Goal: Transaction & Acquisition: Book appointment/travel/reservation

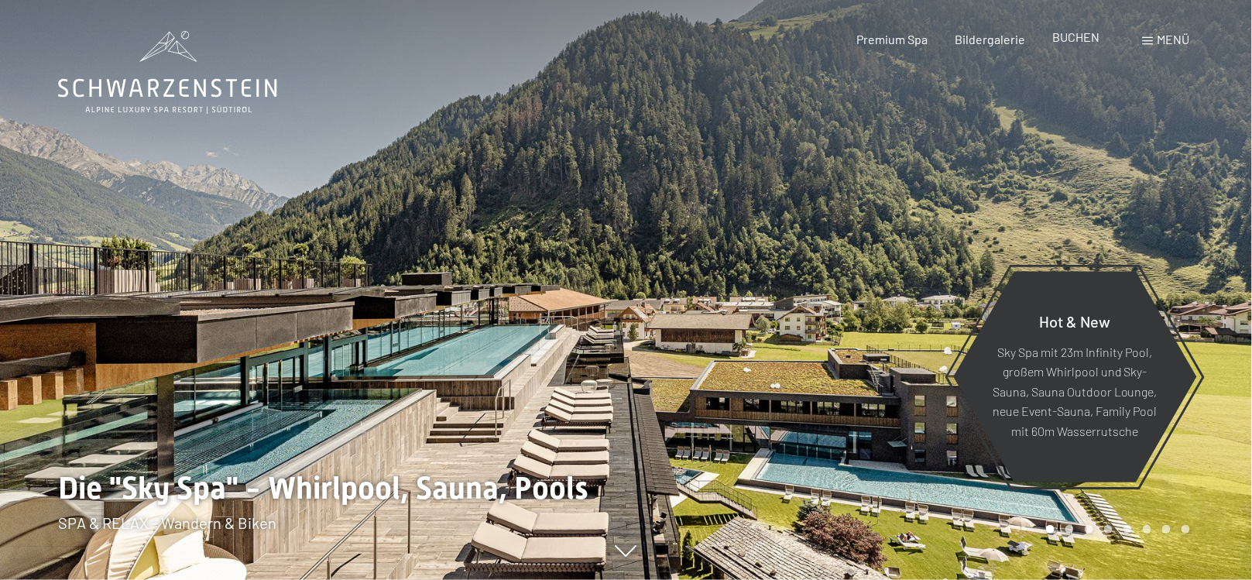
click at [1073, 47] on div "Premium Spa Bildergalerie BUCHEN" at bounding box center [964, 39] width 325 height 17
click at [1074, 40] on span "BUCHEN" at bounding box center [1076, 36] width 47 height 15
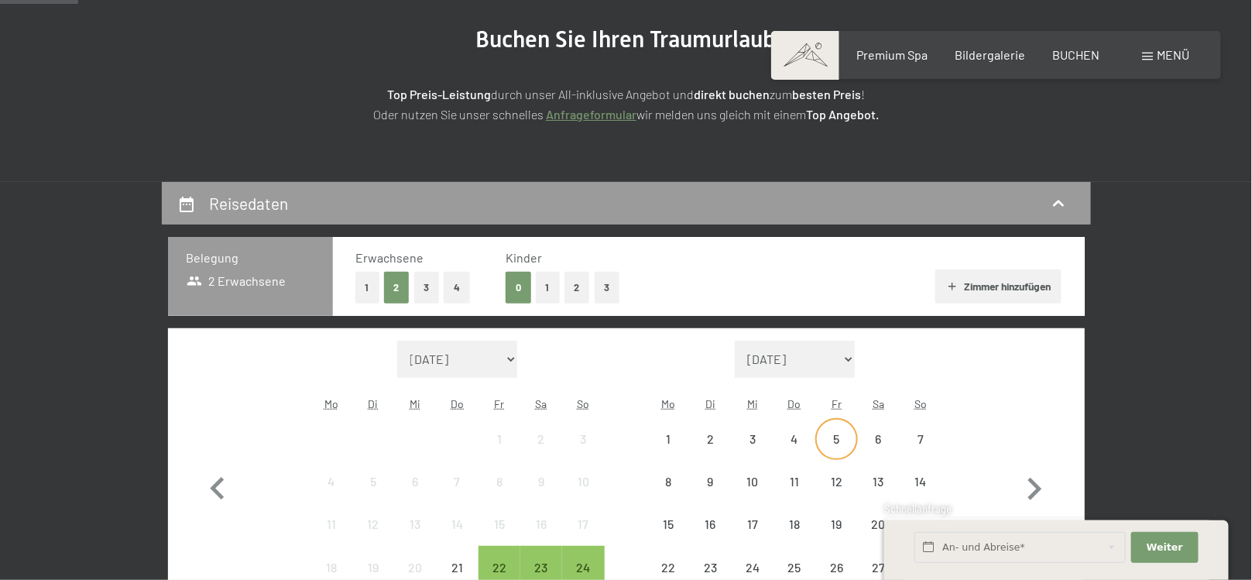
scroll to position [310, 0]
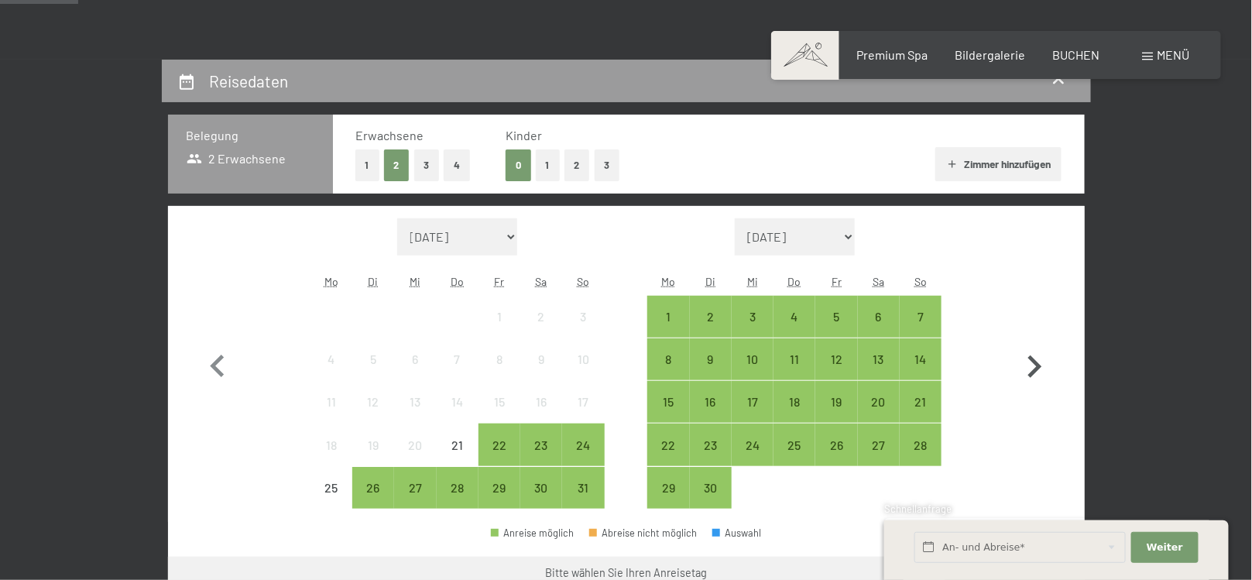
click at [1031, 361] on icon "button" at bounding box center [1034, 366] width 45 height 45
select select "2025-09-01"
select select "2025-10-01"
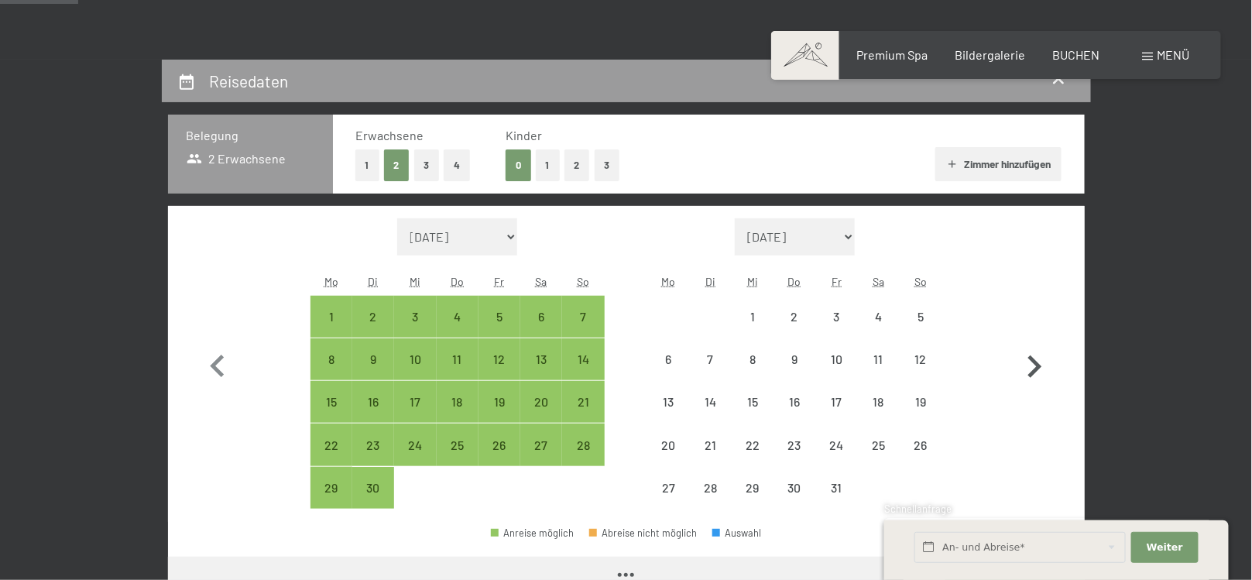
click at [1031, 361] on icon "button" at bounding box center [1034, 366] width 45 height 45
select select "2025-11-01"
select select "2025-12-01"
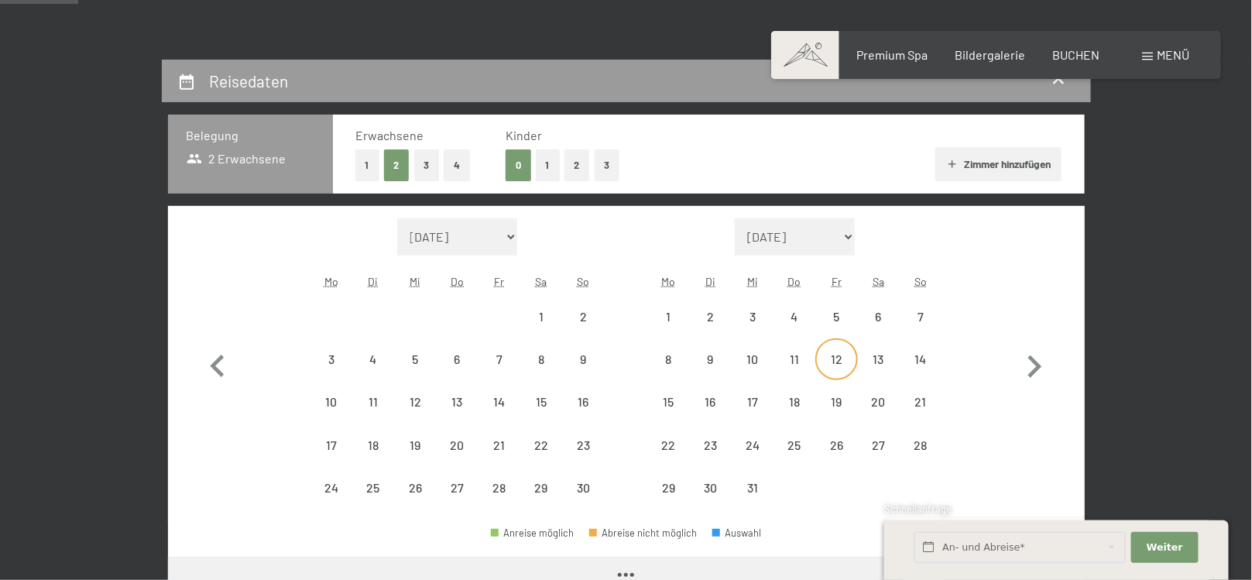
select select "2025-11-01"
select select "2025-12-01"
click at [844, 367] on div "12" at bounding box center [836, 372] width 39 height 39
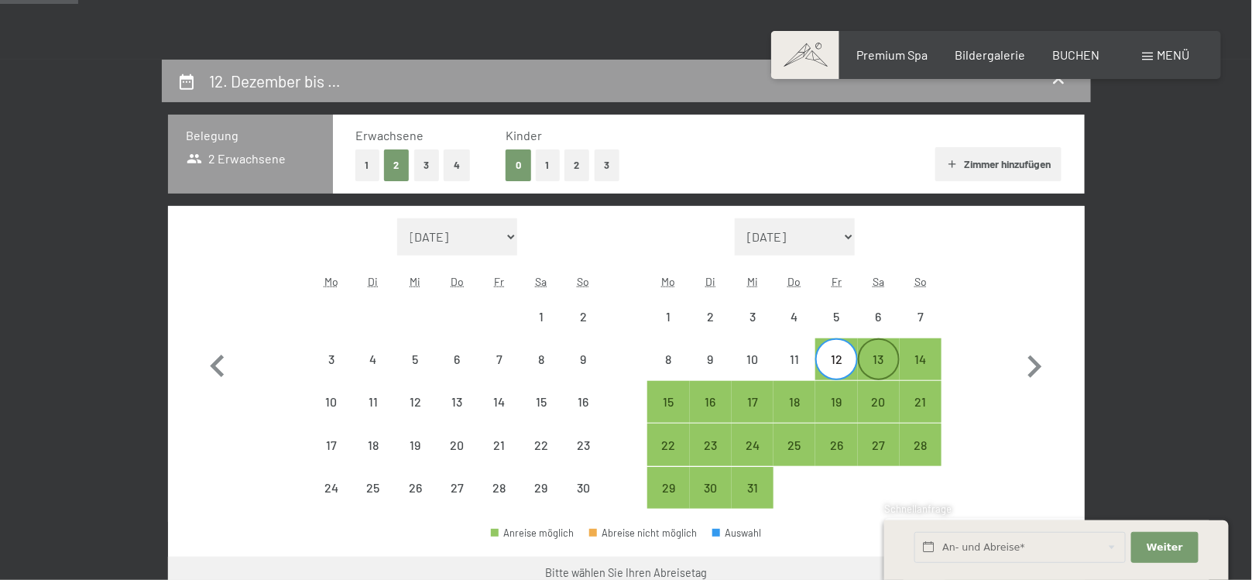
select select "2025-11-01"
select select "2025-12-01"
click at [864, 361] on div "13" at bounding box center [878, 372] width 39 height 39
select select "2025-11-01"
select select "2025-12-01"
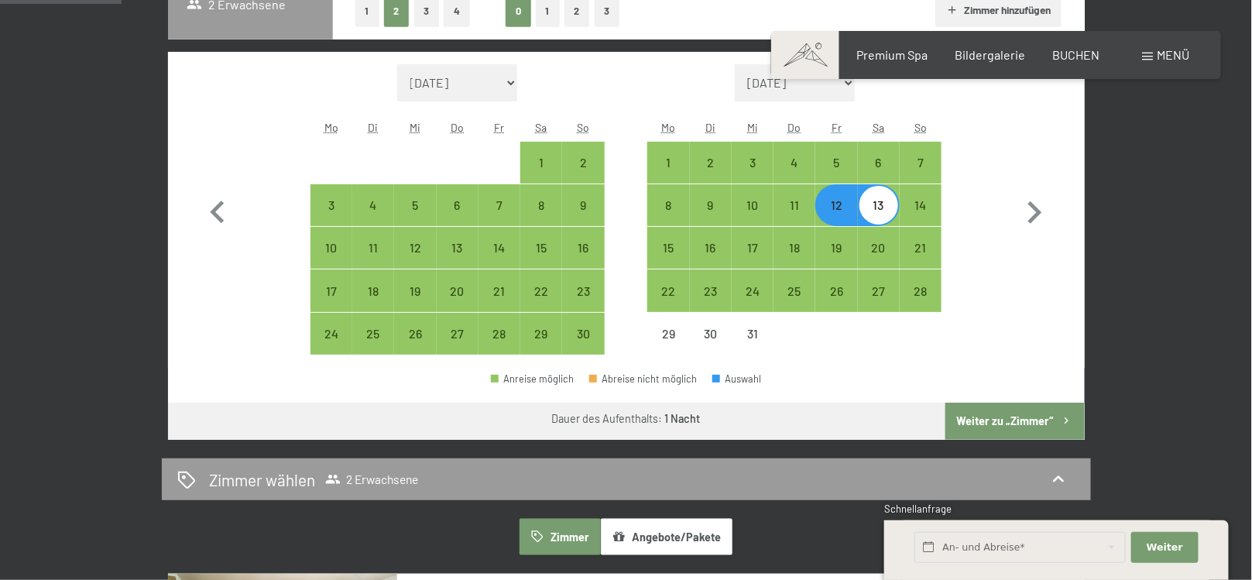
click at [1009, 406] on button "Weiter zu „Zimmer“" at bounding box center [1014, 421] width 139 height 37
select select "2025-11-01"
select select "2025-12-01"
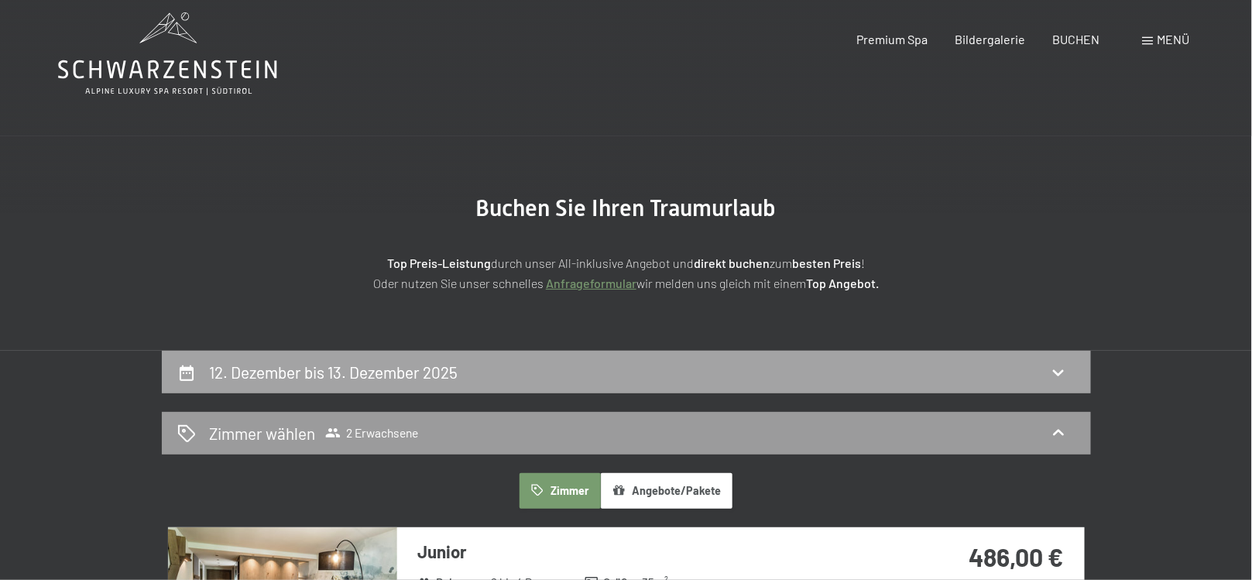
scroll to position [0, 0]
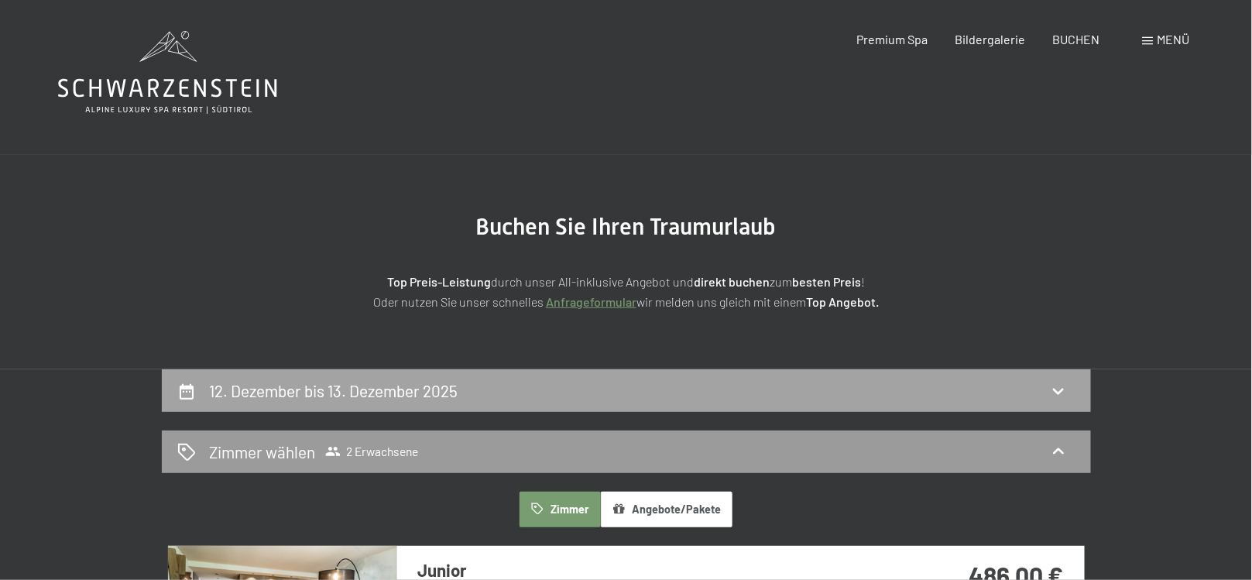
click at [574, 404] on div "12. Dezember bis 13. Dezember 2025" at bounding box center [626, 390] width 929 height 43
select select "2025-11-01"
select select "2025-12-01"
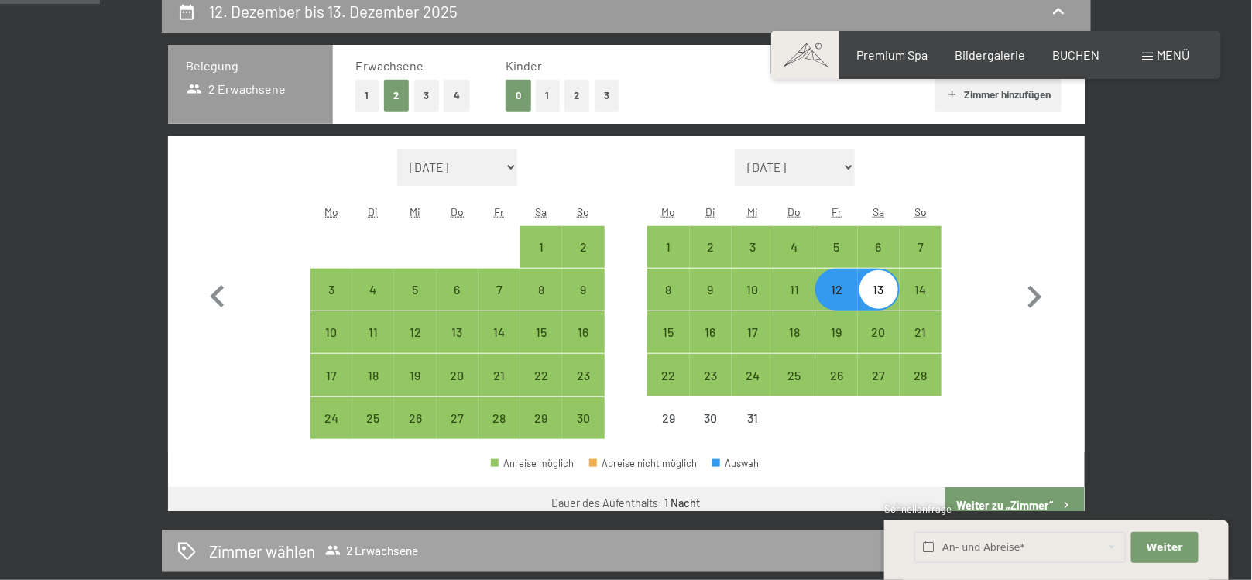
scroll to position [524, 0]
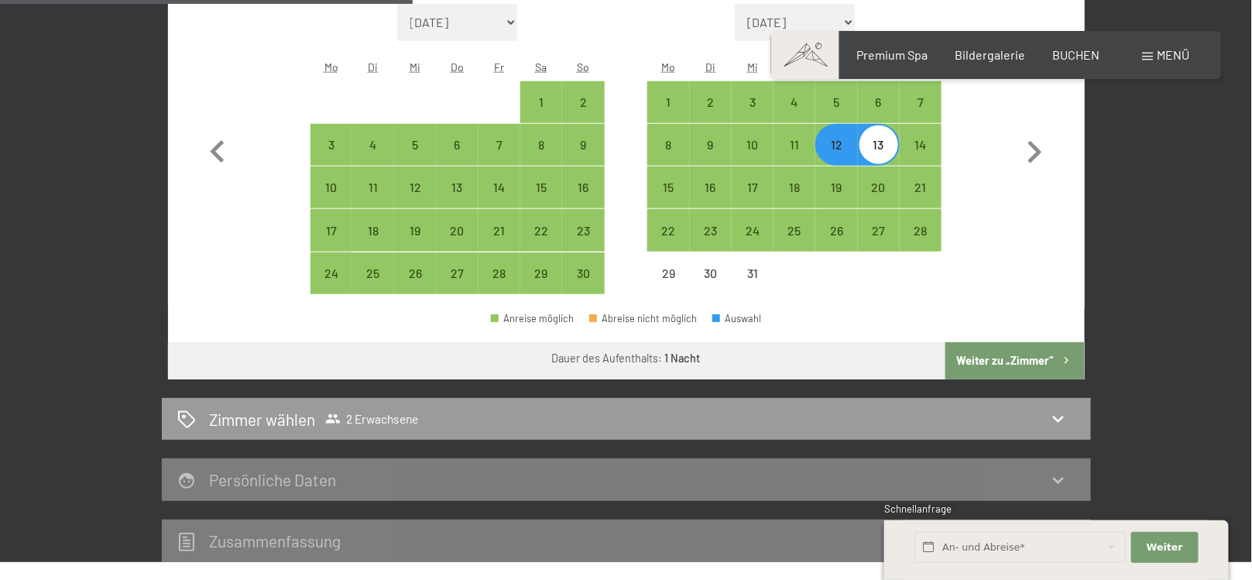
click at [880, 143] on div "13" at bounding box center [878, 158] width 39 height 39
select select "2025-11-01"
select select "2025-12-01"
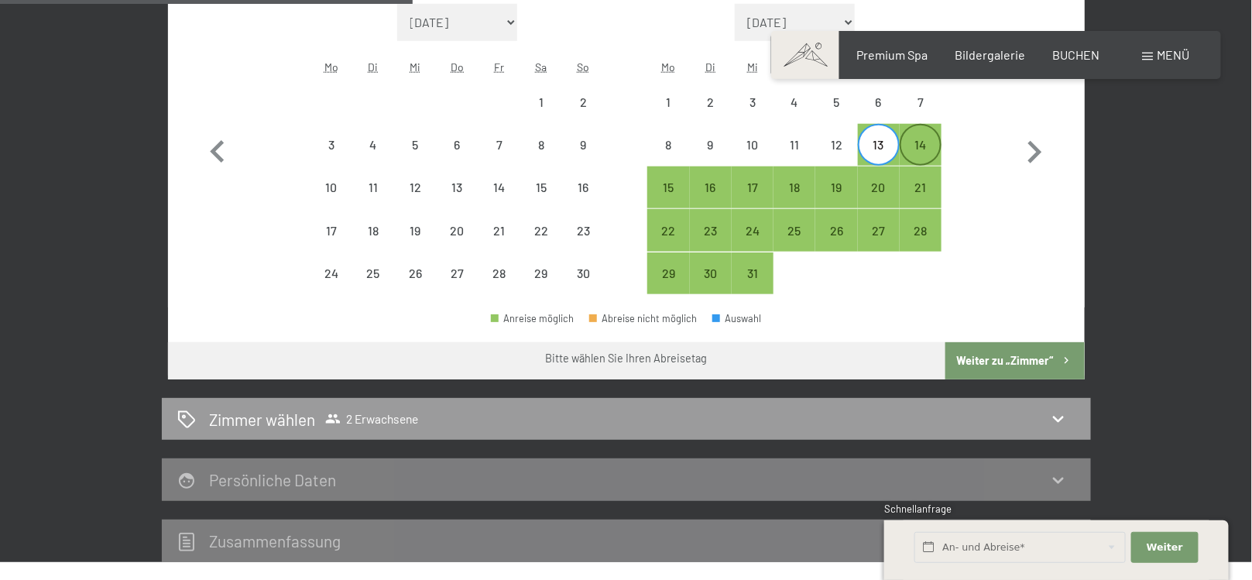
click at [912, 147] on div "14" at bounding box center [920, 158] width 39 height 39
select select "2025-11-01"
select select "2025-12-01"
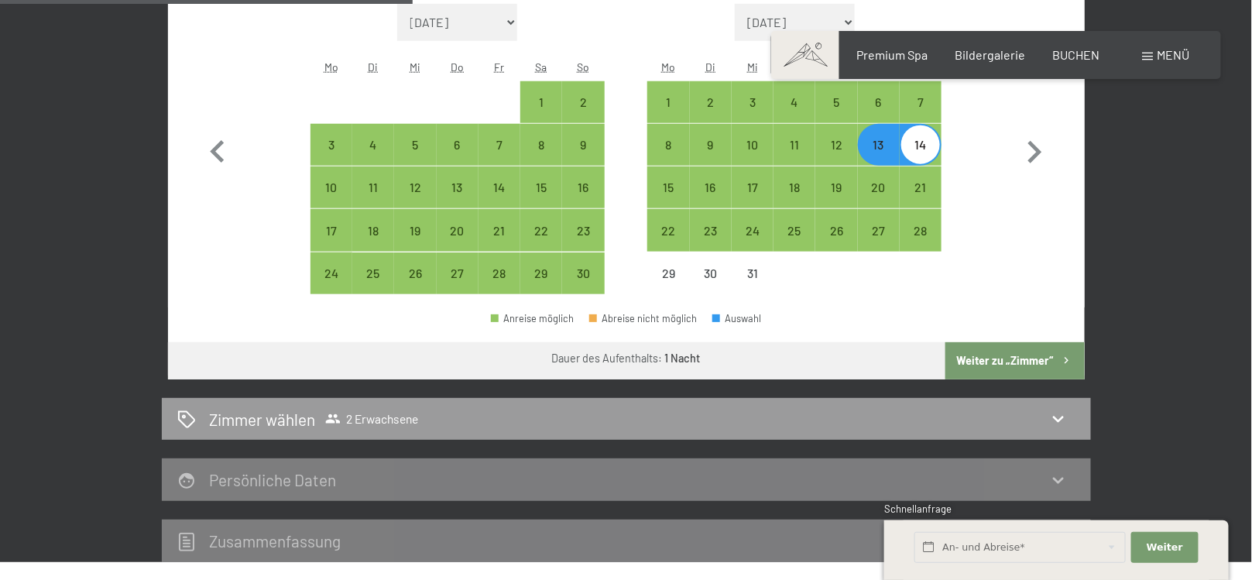
click at [1036, 355] on button "Weiter zu „Zimmer“" at bounding box center [1014, 360] width 139 height 37
select select "2025-11-01"
select select "2025-12-01"
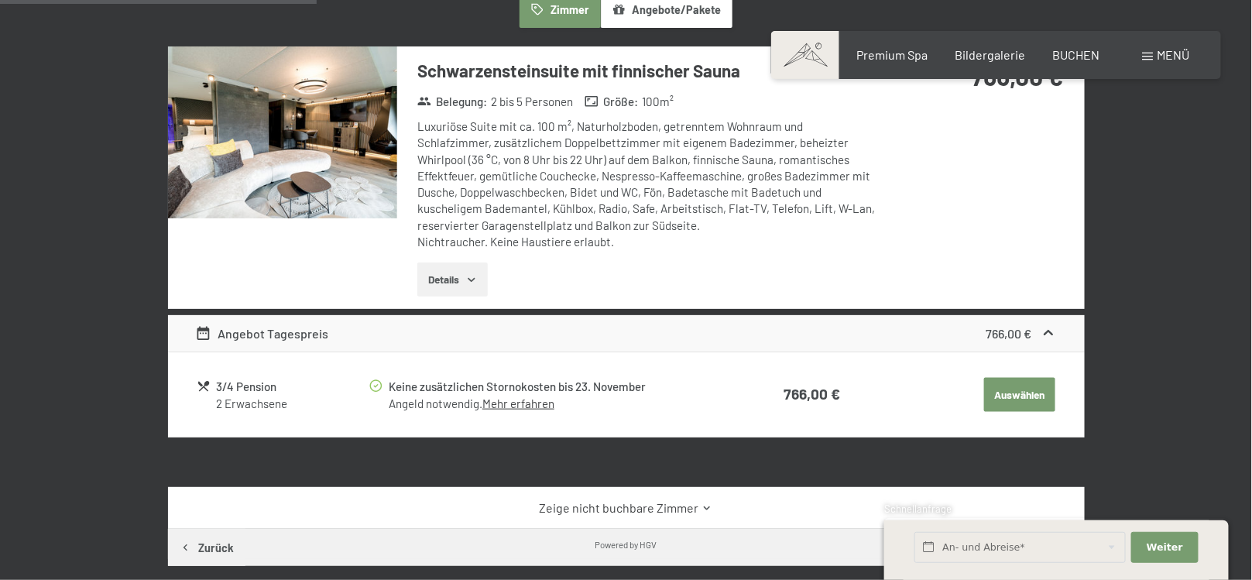
scroll to position [423, 0]
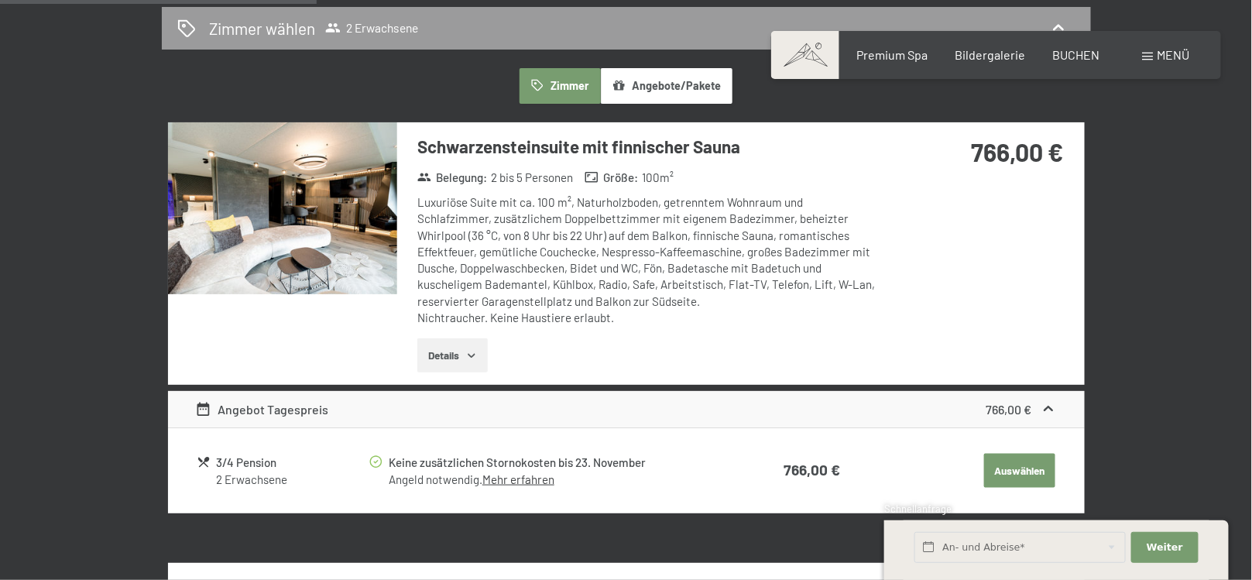
click at [240, 211] on img at bounding box center [282, 208] width 229 height 172
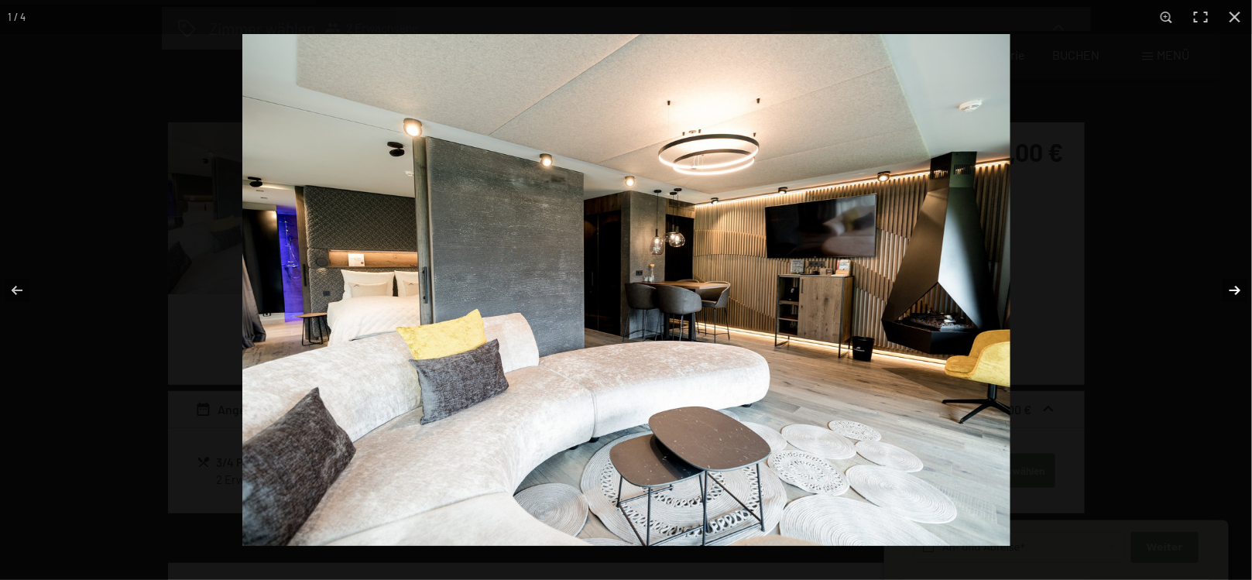
click at [1232, 286] on button "button" at bounding box center [1225, 290] width 54 height 77
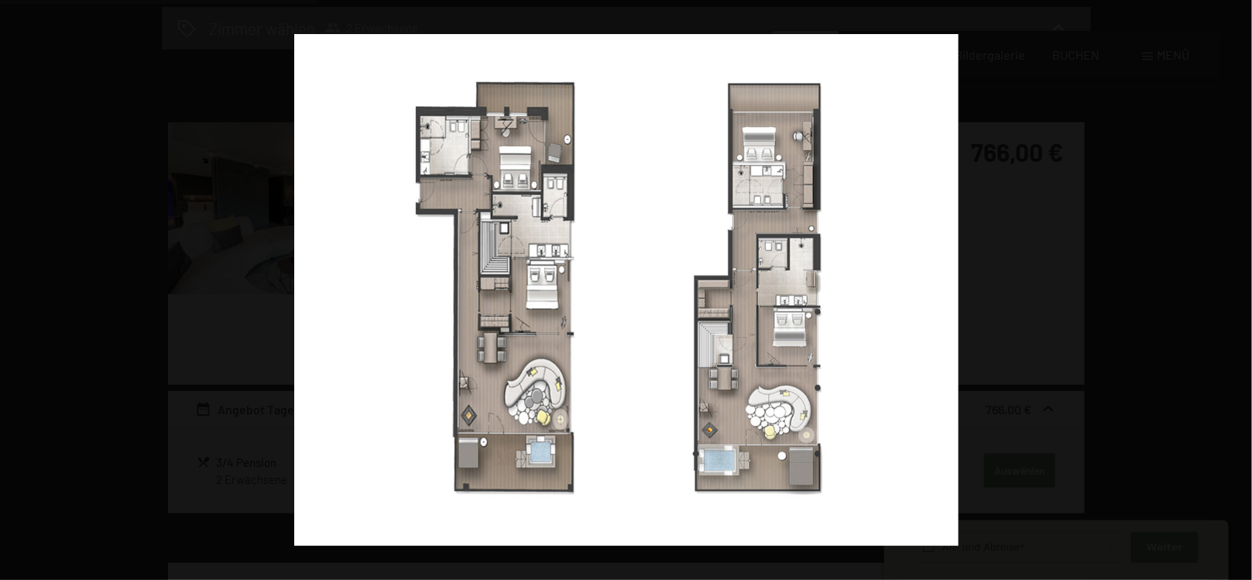
click at [1232, 286] on button "button" at bounding box center [1225, 290] width 54 height 77
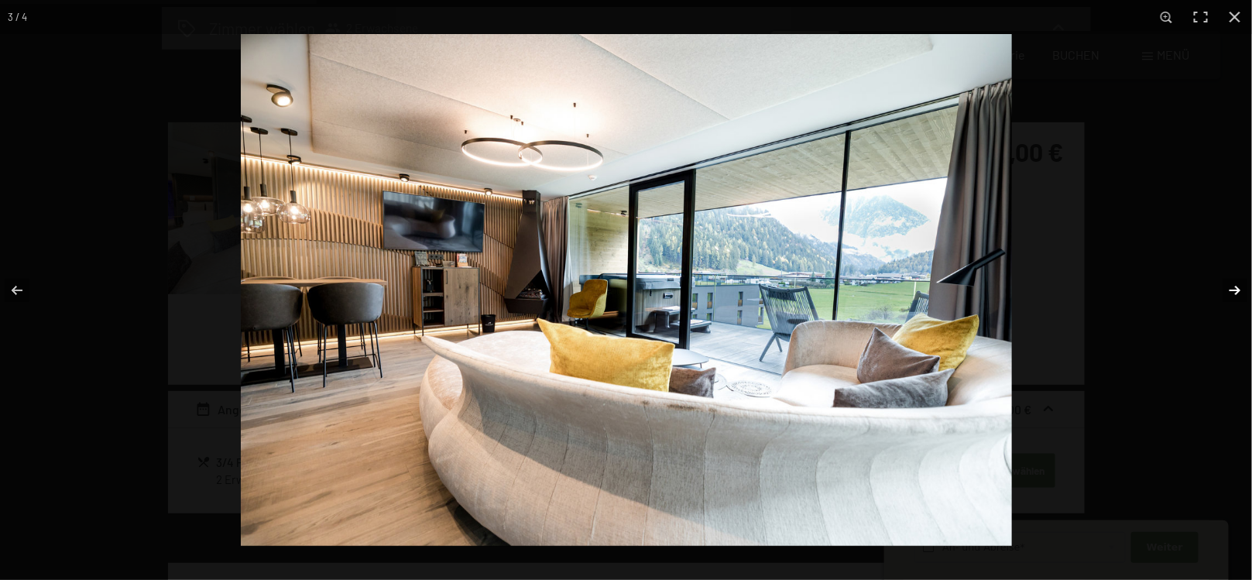
click at [1229, 284] on button "button" at bounding box center [1225, 290] width 54 height 77
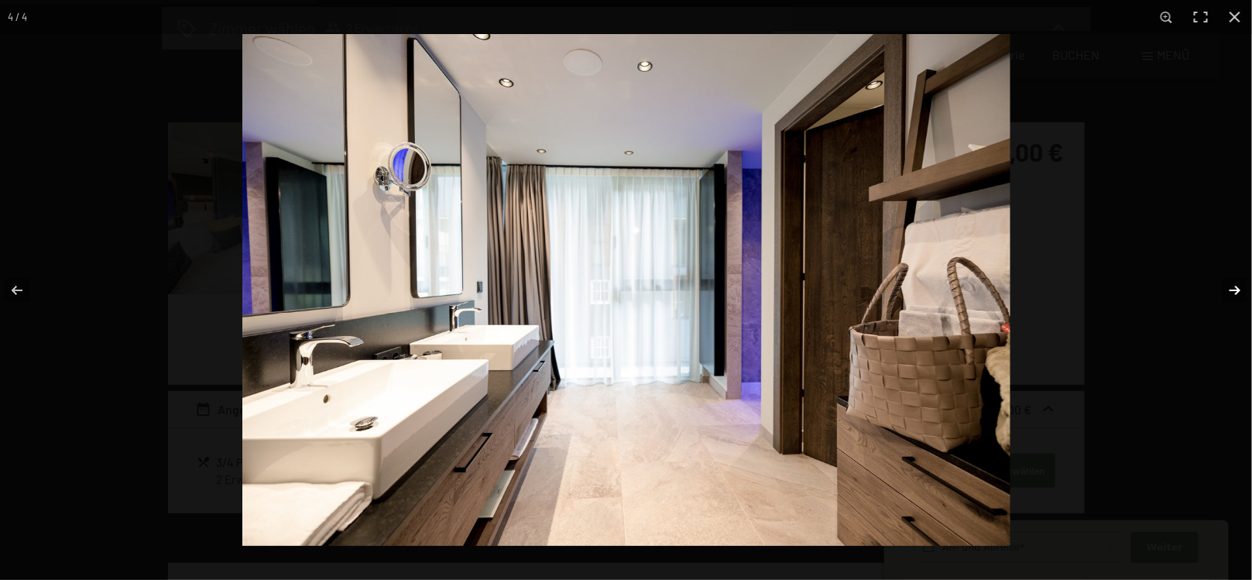
click at [1229, 284] on button "button" at bounding box center [1225, 290] width 54 height 77
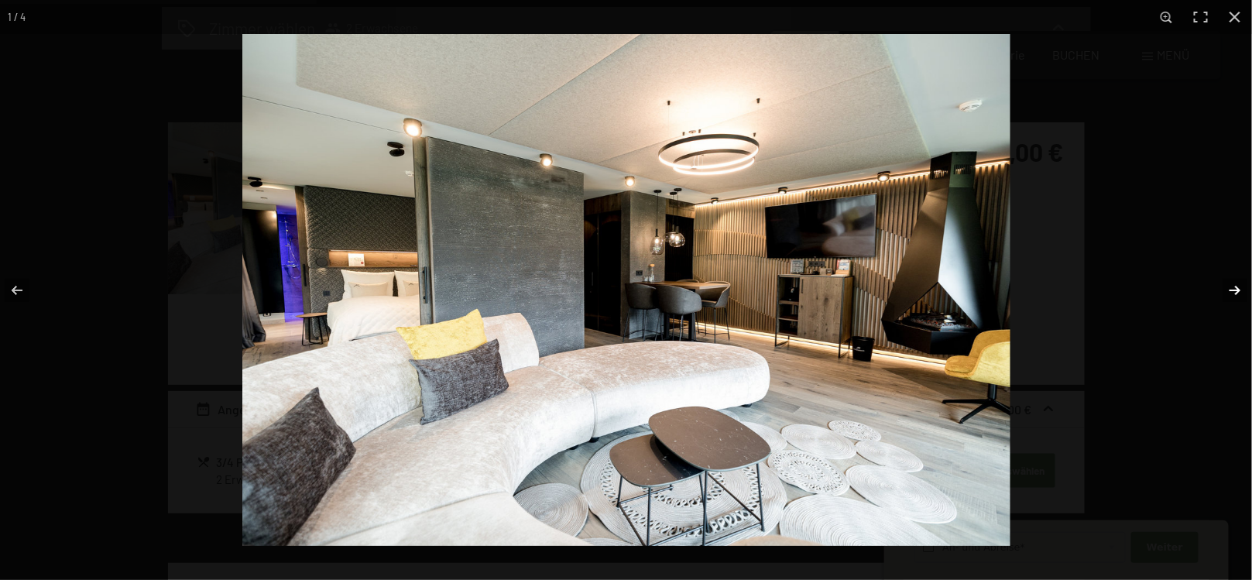
click at [1229, 284] on button "button" at bounding box center [1225, 290] width 54 height 77
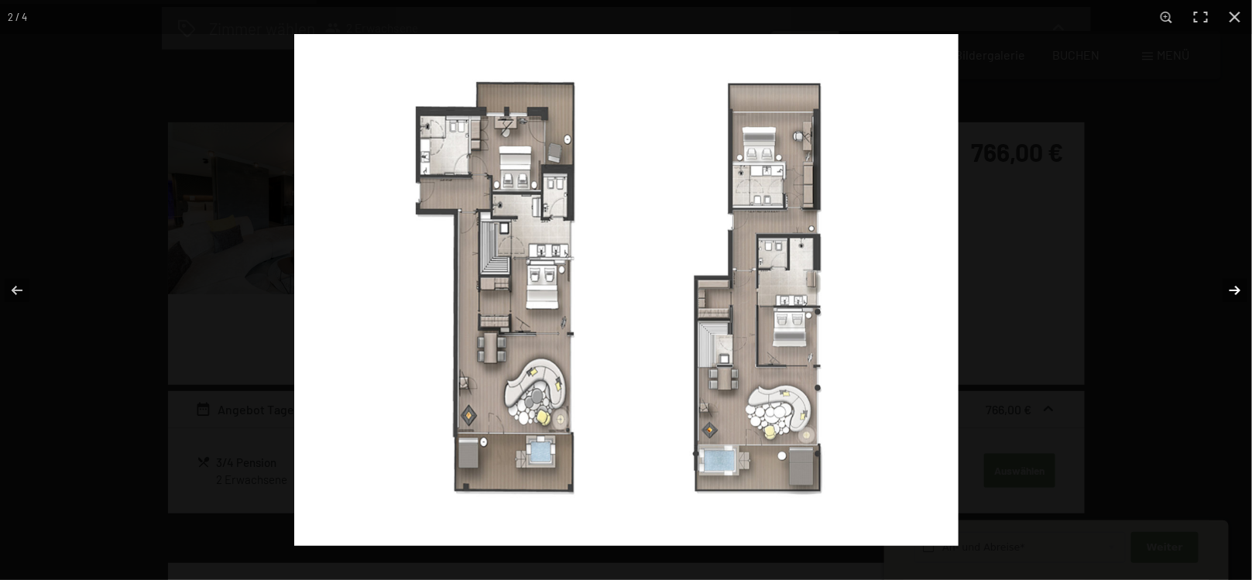
click at [1229, 284] on button "button" at bounding box center [1225, 290] width 54 height 77
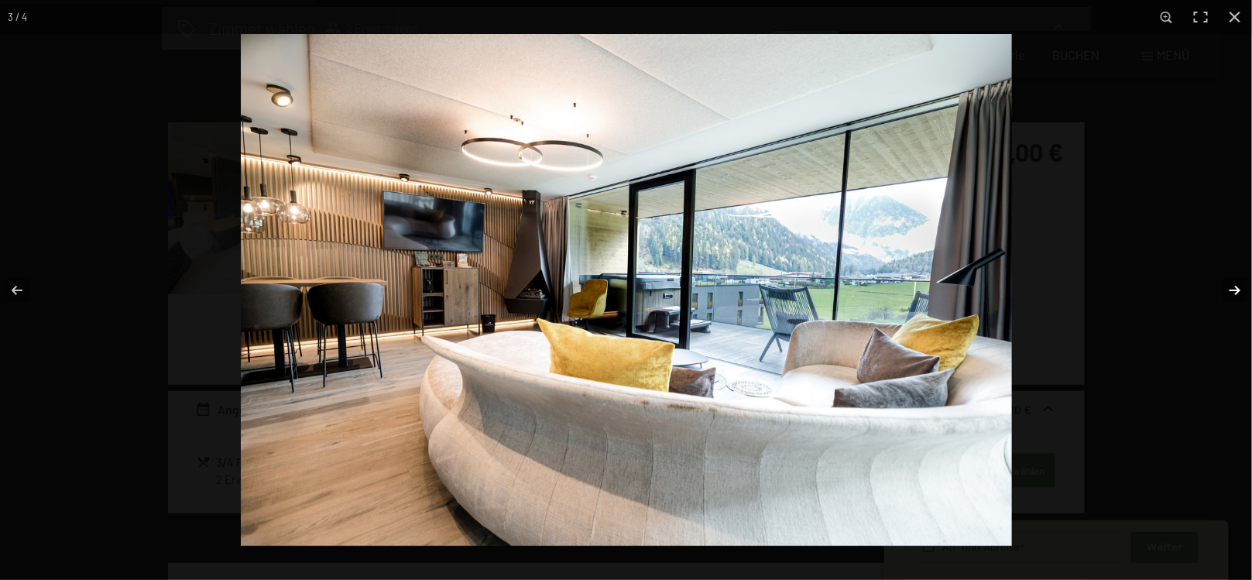
click at [1229, 284] on button "button" at bounding box center [1225, 290] width 54 height 77
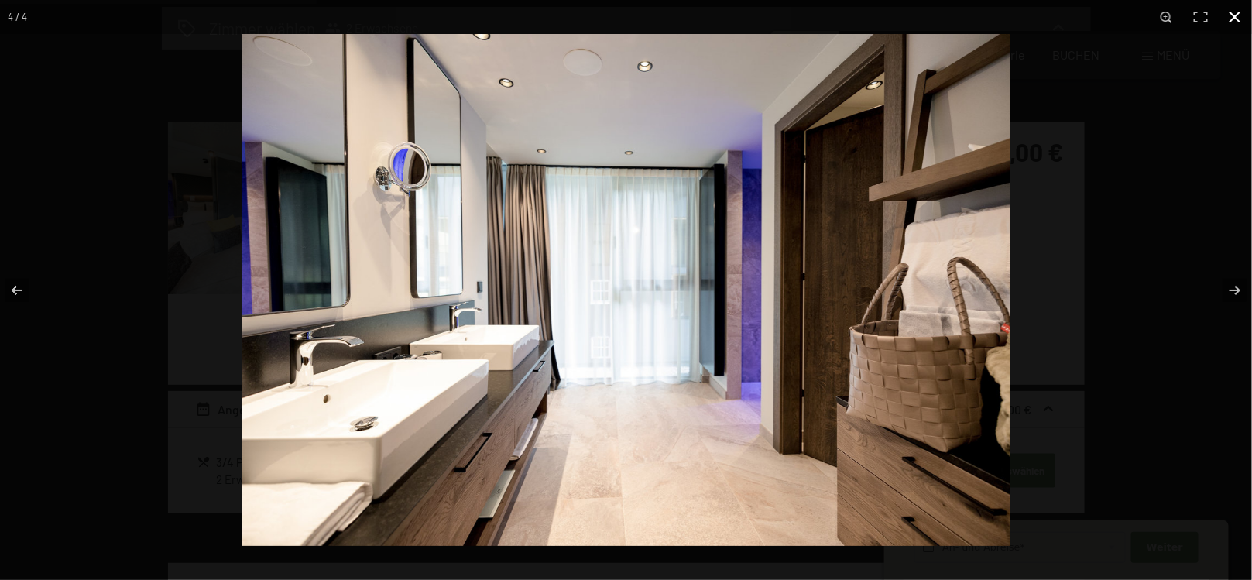
click at [1245, 24] on button "button" at bounding box center [1235, 17] width 34 height 34
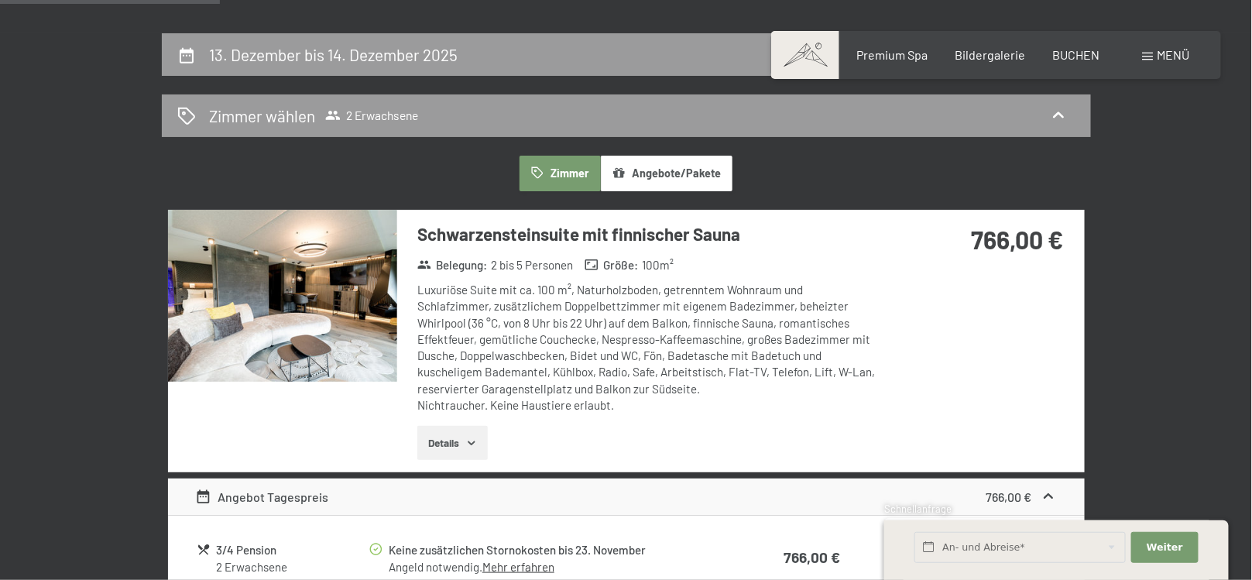
scroll to position [269, 0]
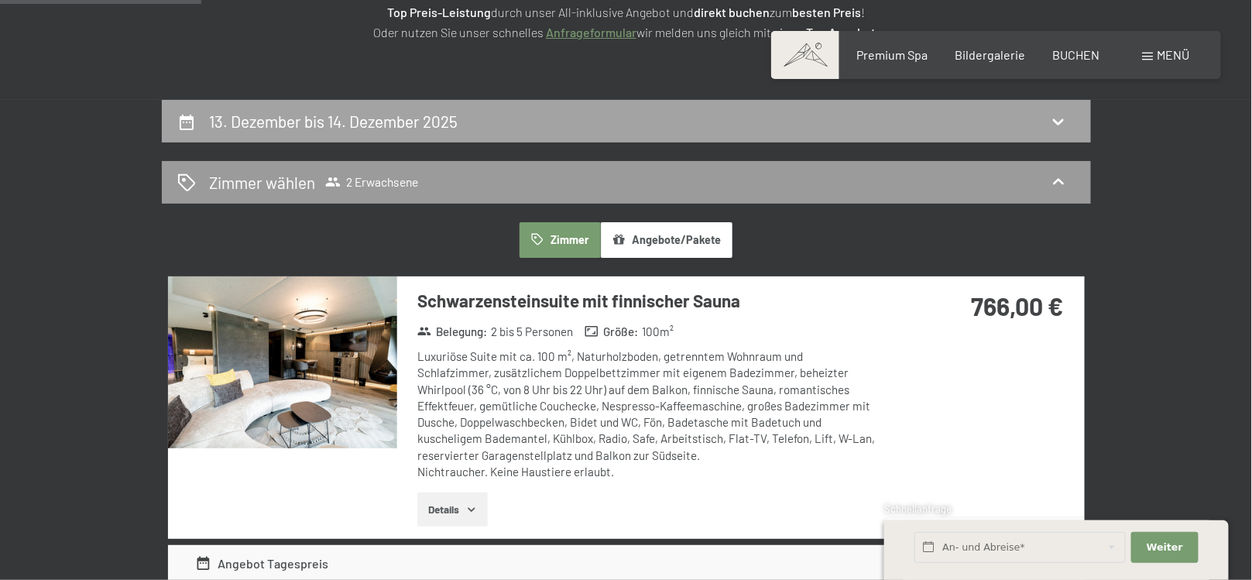
click at [628, 132] on div "13. Dezember bis 14. Dezember 2025" at bounding box center [626, 121] width 929 height 43
select select "2025-11-01"
select select "2025-12-01"
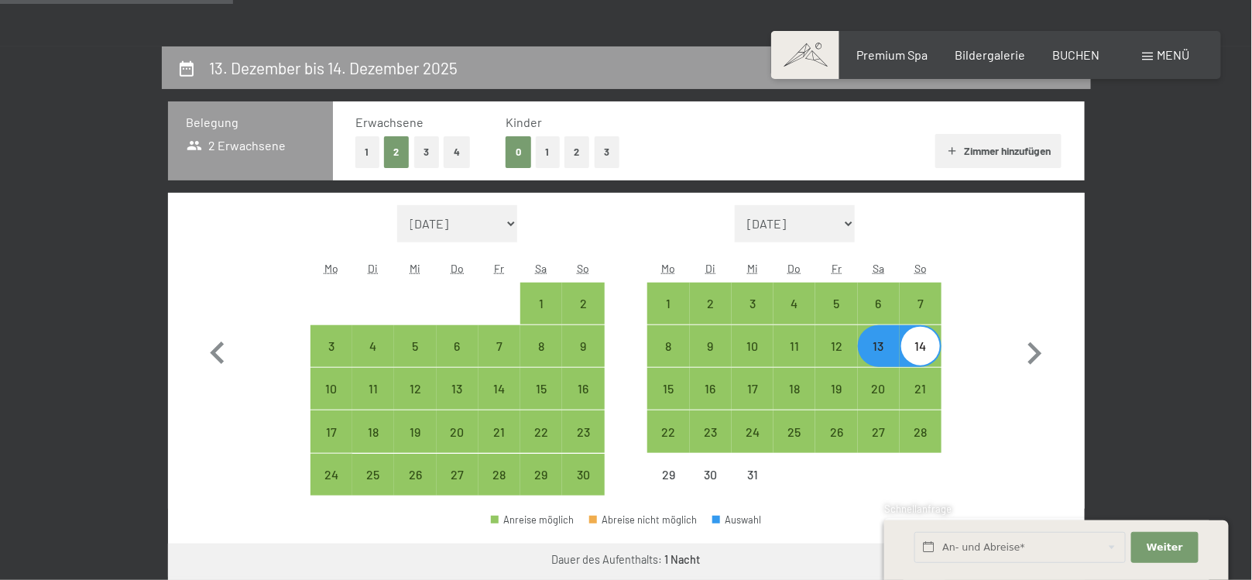
scroll to position [292, 0]
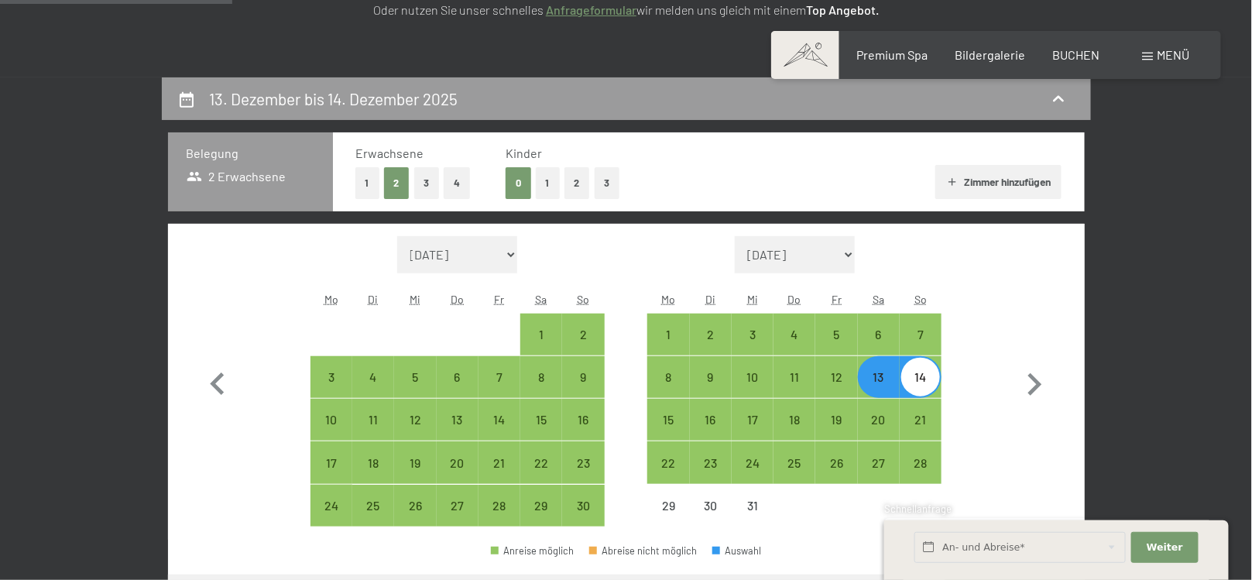
click at [457, 180] on button "4" at bounding box center [457, 183] width 26 height 32
select select "2025-11-01"
select select "2025-12-01"
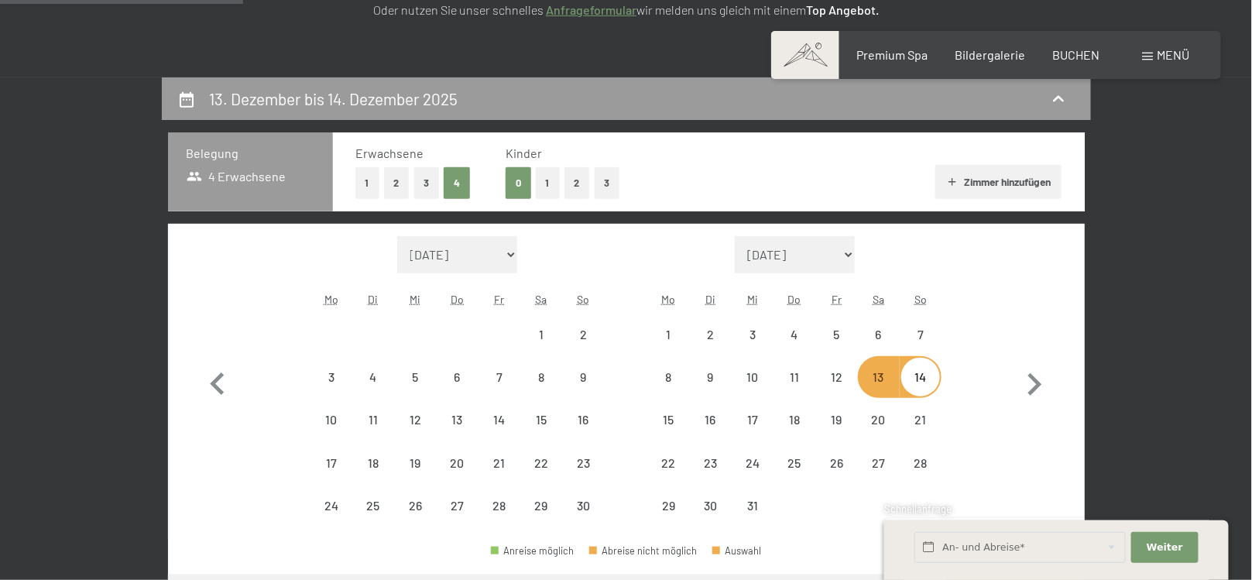
scroll to position [369, 0]
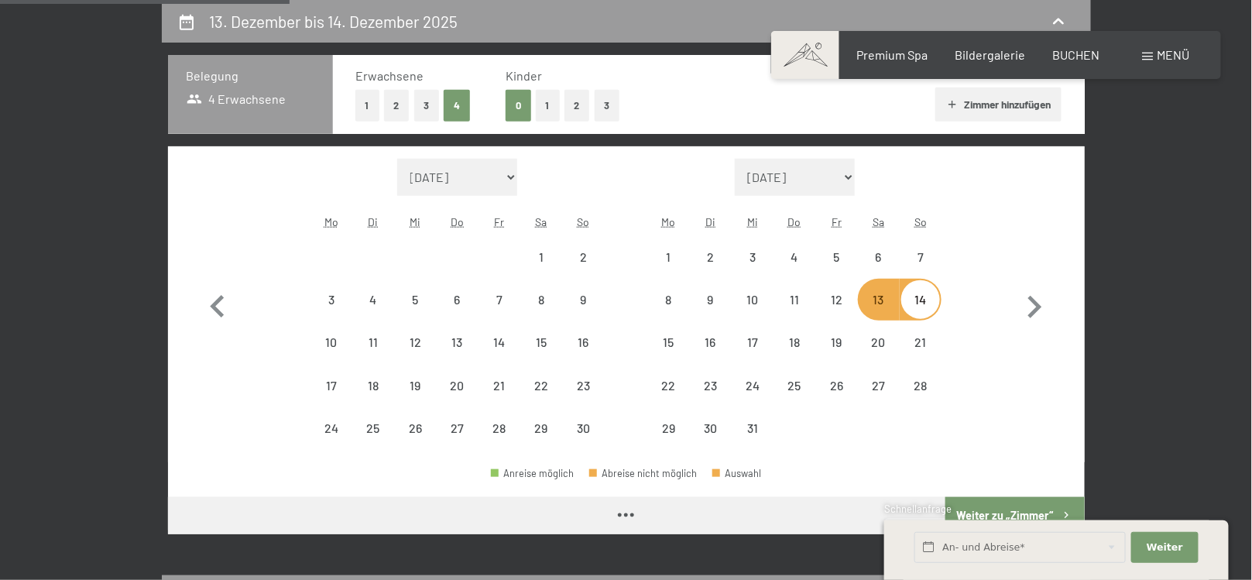
click at [882, 300] on div "13" at bounding box center [878, 312] width 39 height 39
select select "2025-11-01"
select select "2025-12-01"
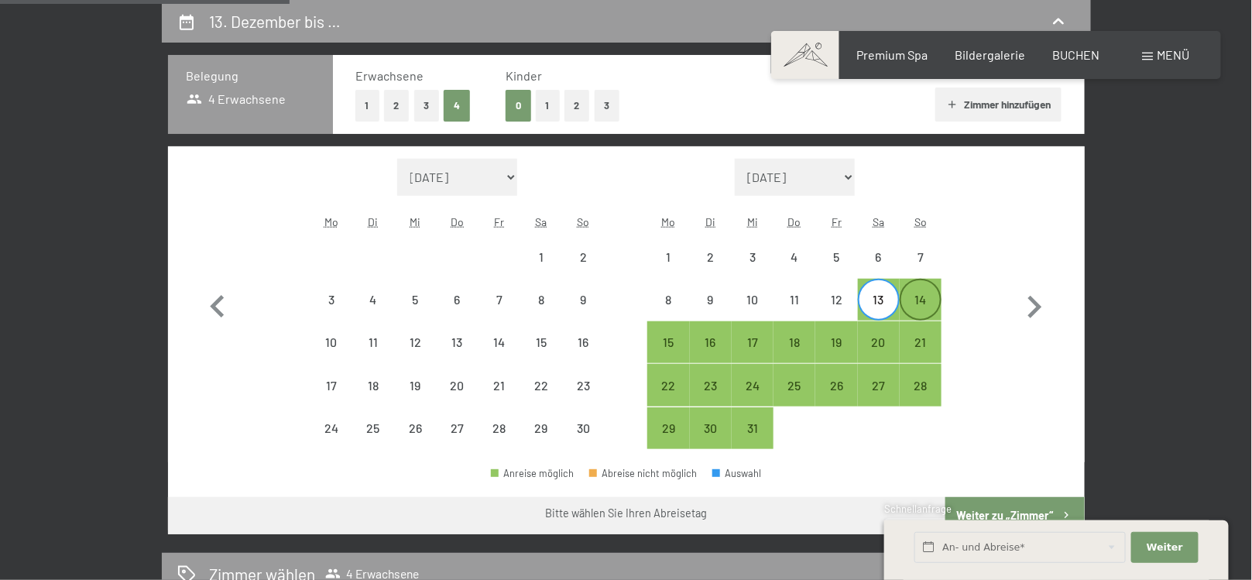
click at [923, 307] on div "14" at bounding box center [920, 312] width 39 height 39
select select "2025-11-01"
select select "2025-12-01"
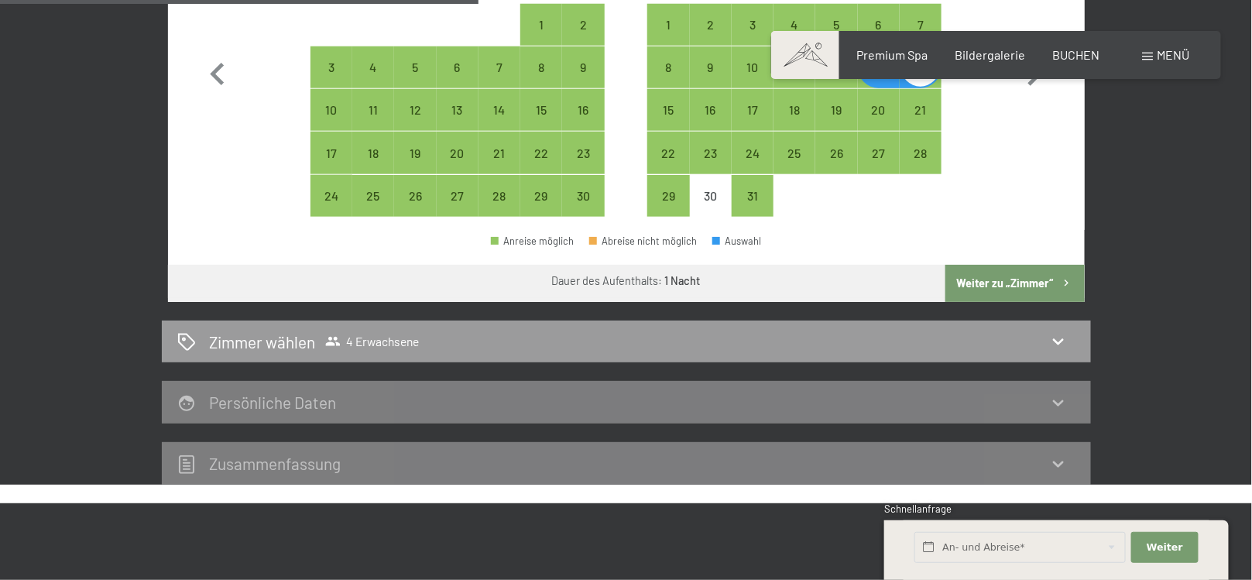
click at [992, 260] on div "Anreise möglich Abreise nicht möglich Auswahl" at bounding box center [626, 247] width 917 height 35
click at [995, 278] on button "Weiter zu „Zimmer“" at bounding box center [1014, 283] width 139 height 37
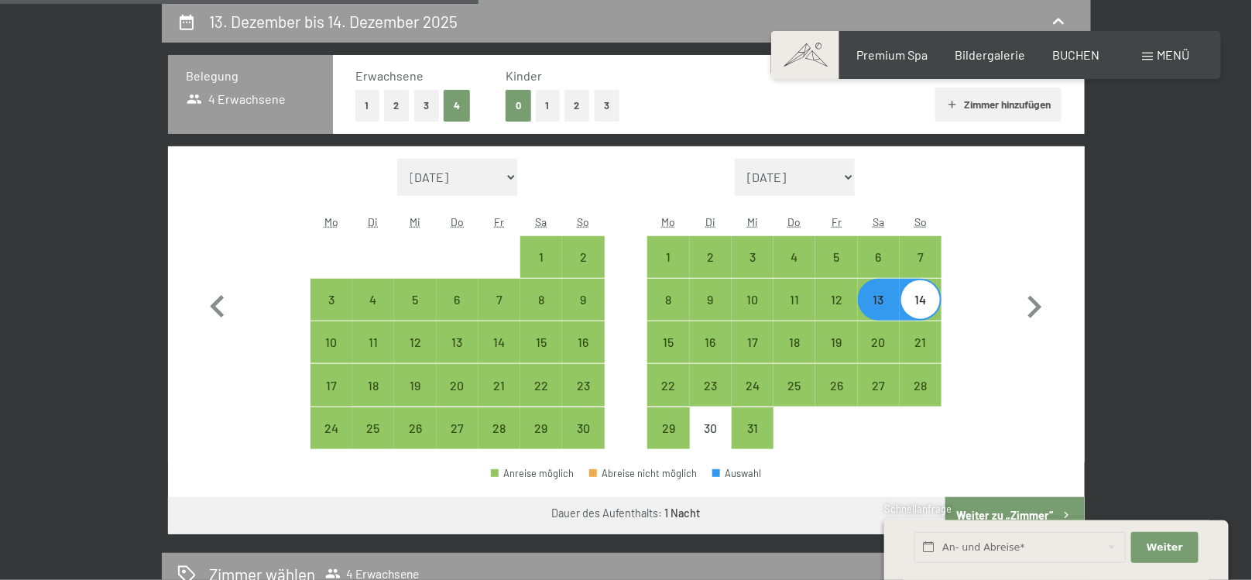
select select "2025-11-01"
select select "2025-12-01"
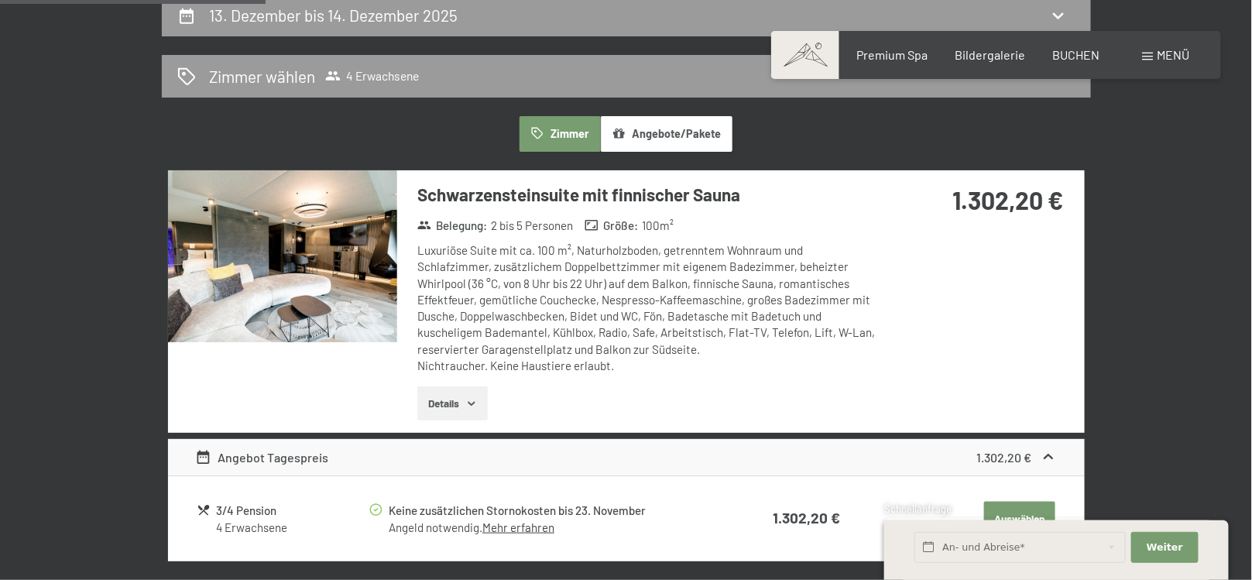
scroll to position [282, 0]
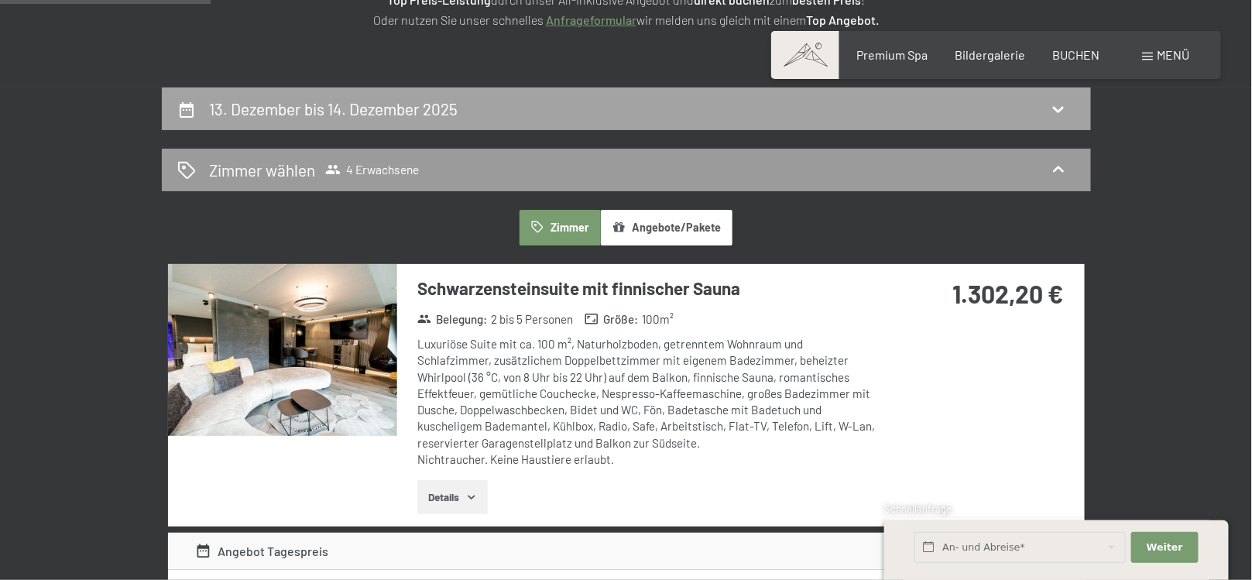
click at [580, 109] on div "13. Dezember bis 14. Dezember 2025" at bounding box center [626, 109] width 898 height 22
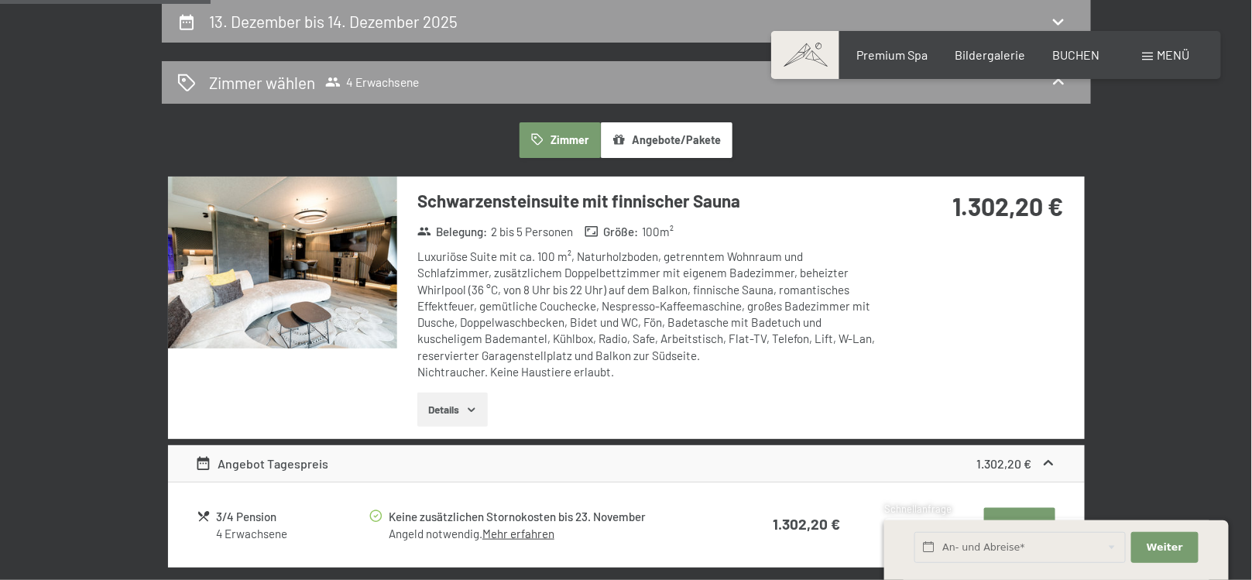
select select "2025-11-01"
select select "2025-12-01"
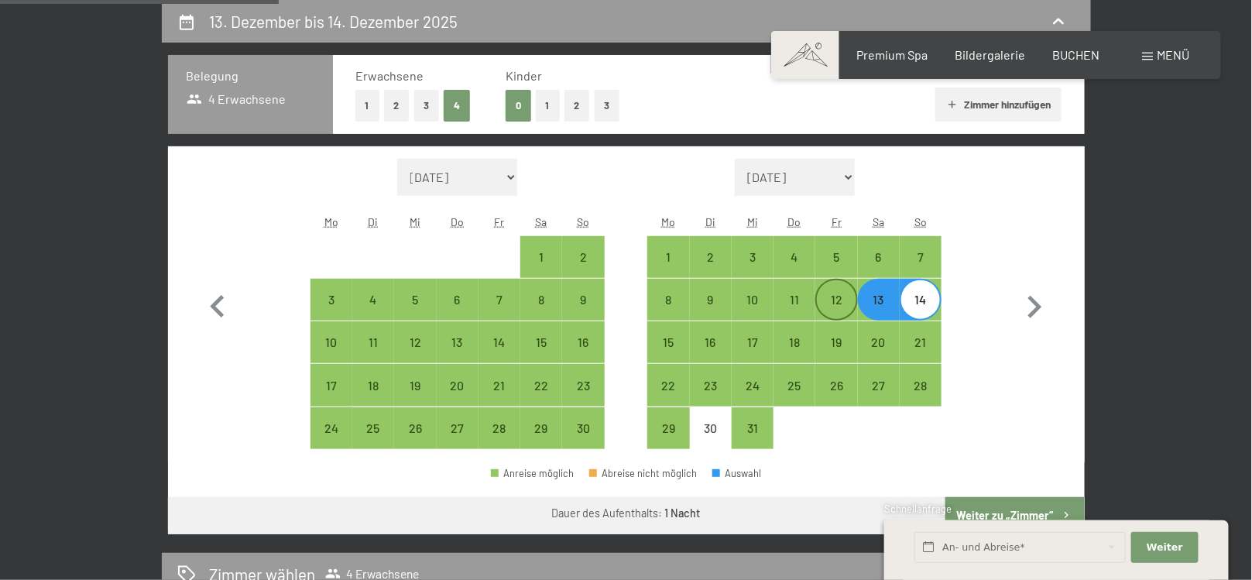
click at [834, 304] on div "12" at bounding box center [836, 312] width 39 height 39
select select "2025-11-01"
select select "2025-12-01"
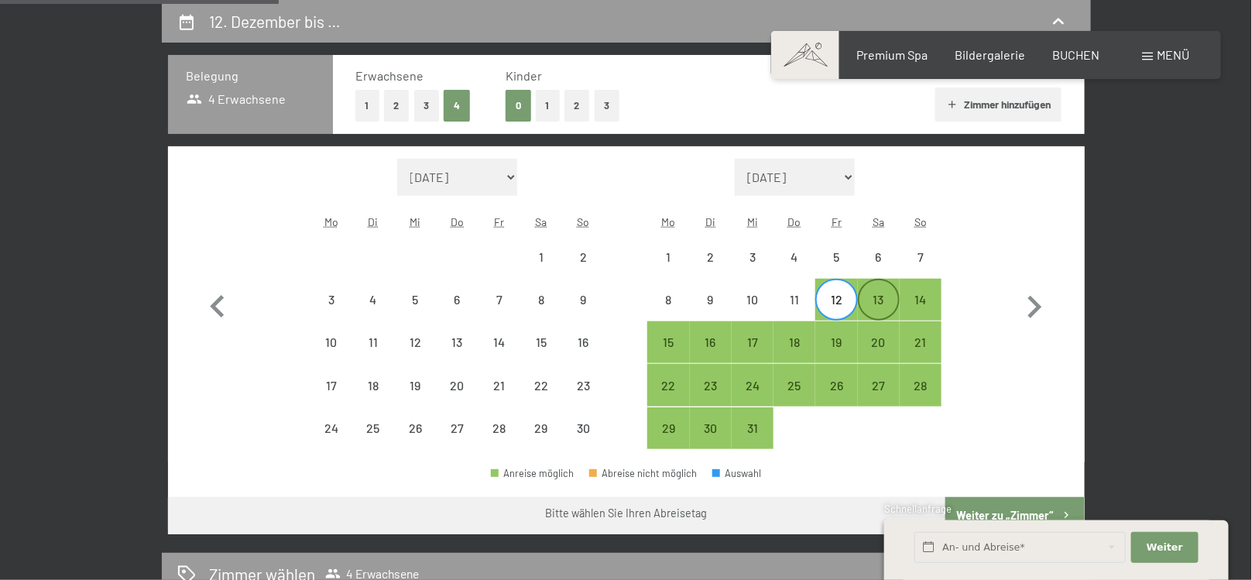
click at [874, 296] on div "13" at bounding box center [878, 312] width 39 height 39
select select "2025-11-01"
select select "2025-12-01"
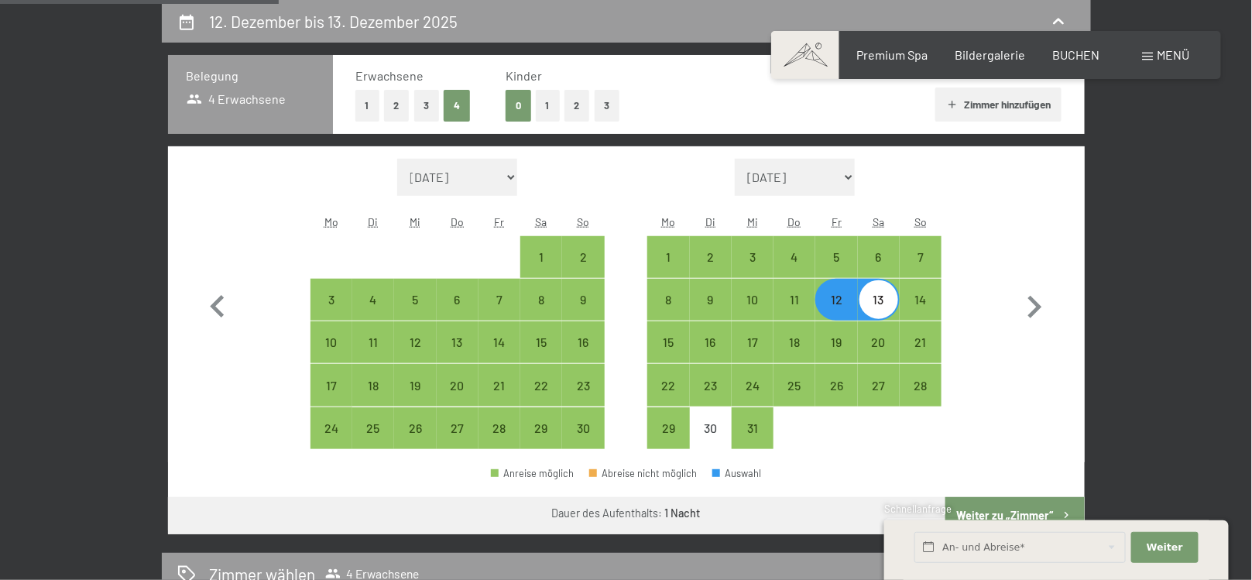
click at [391, 105] on button "2" at bounding box center [397, 106] width 26 height 32
select select "2025-11-01"
select select "2025-12-01"
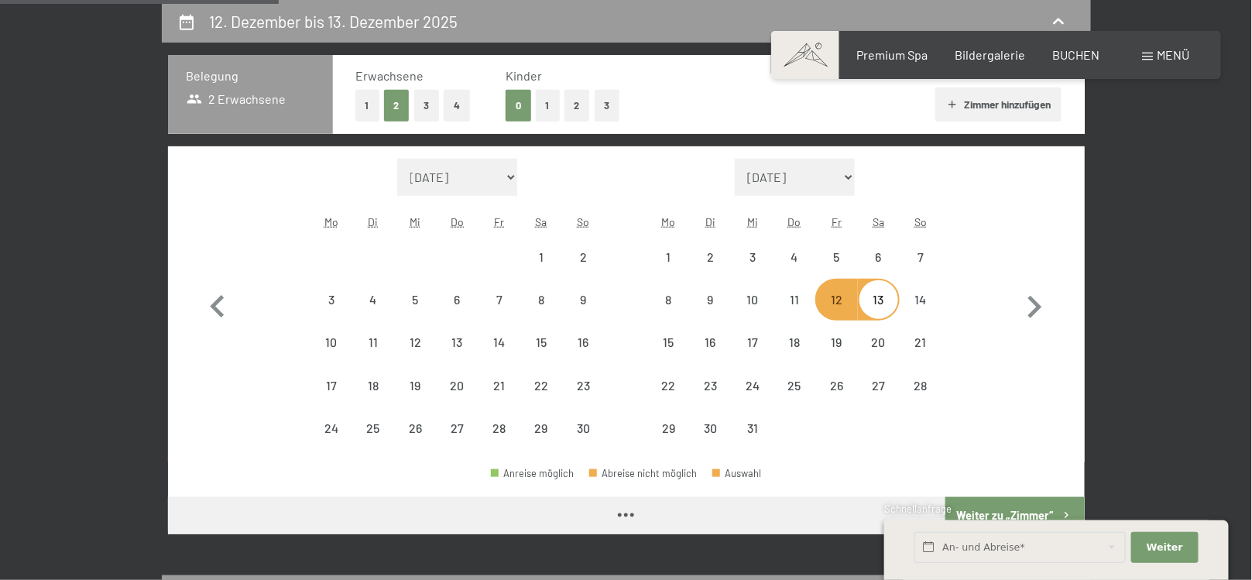
select select "2025-11-01"
select select "2025-12-01"
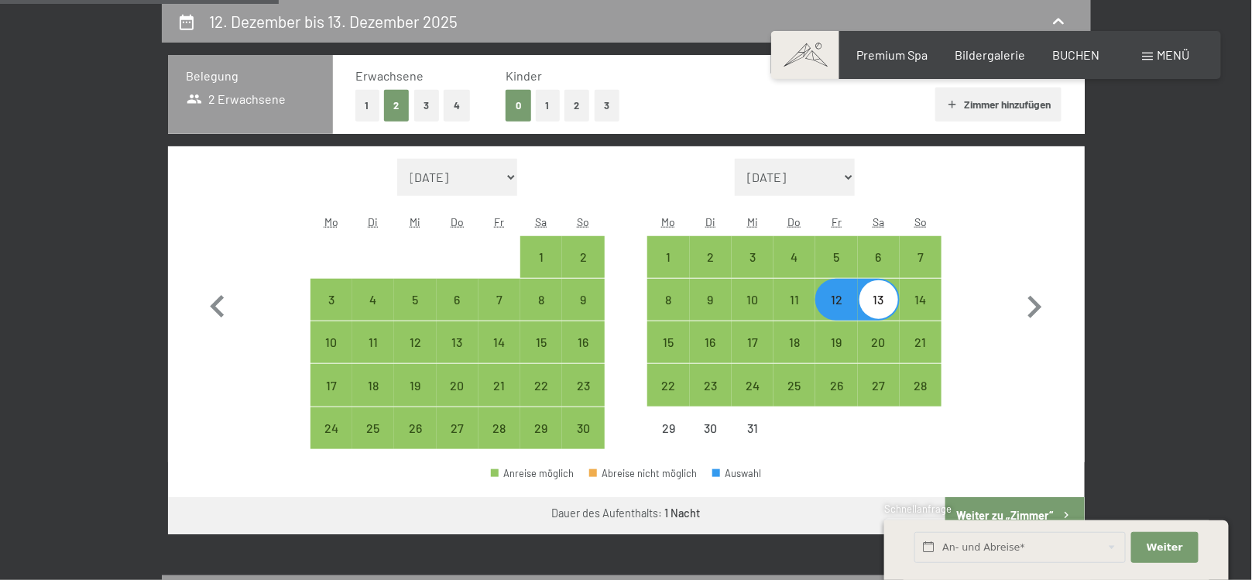
click at [1040, 495] on div "Anreise möglich Abreise nicht möglich Auswahl" at bounding box center [626, 479] width 917 height 35
click at [1036, 499] on button "Weiter zu „Zimmer“" at bounding box center [1014, 515] width 139 height 37
select select "2025-11-01"
select select "2025-12-01"
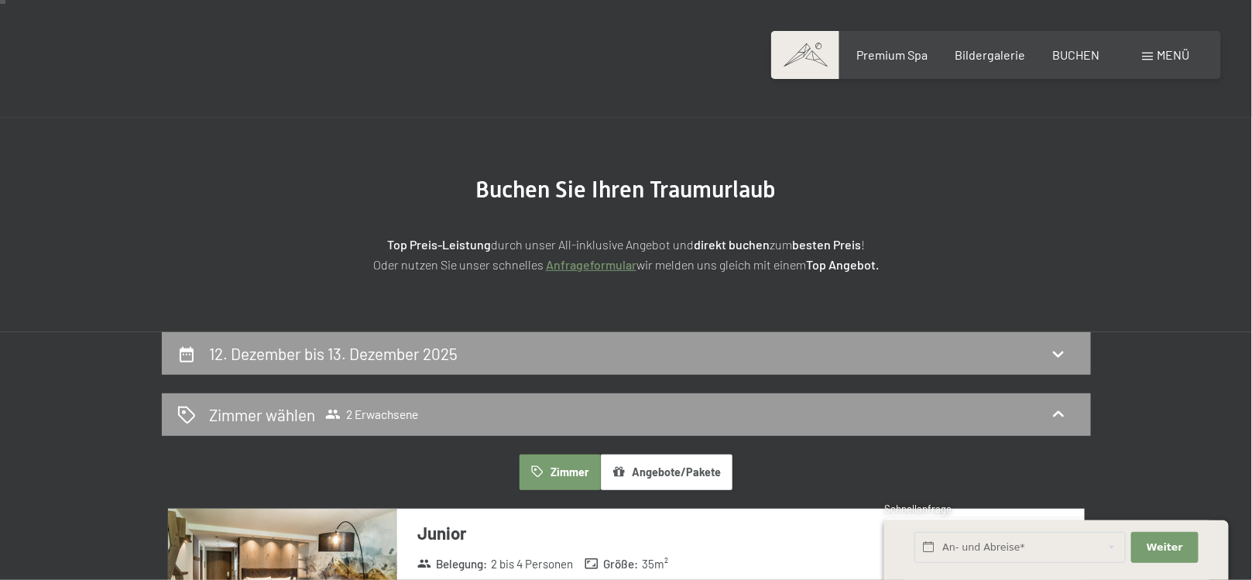
scroll to position [0, 0]
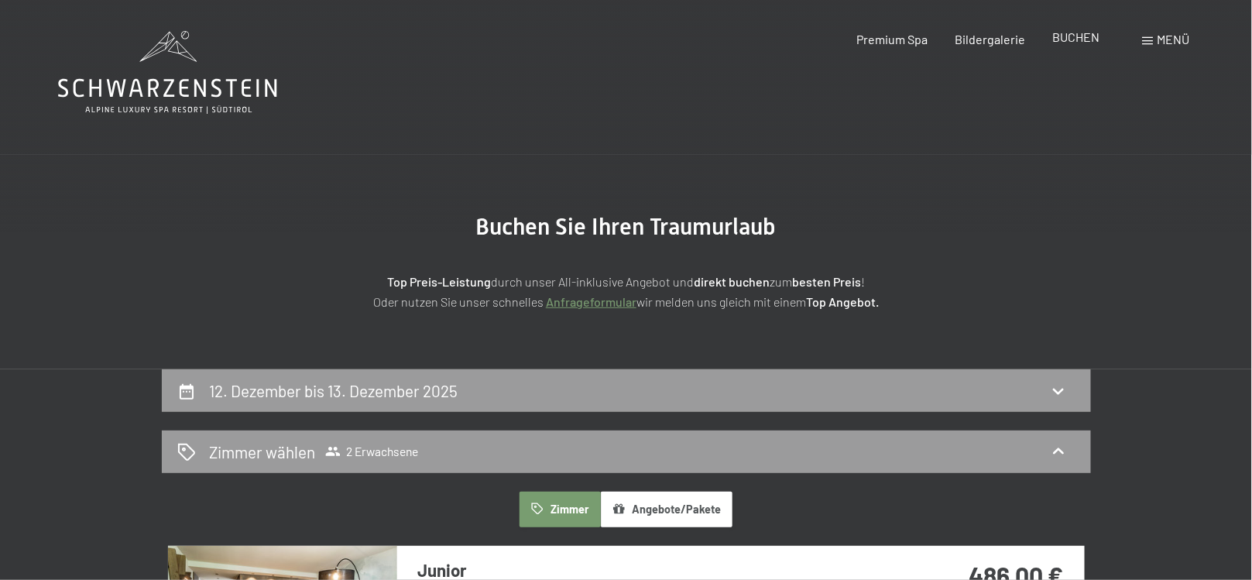
click at [1075, 33] on span "BUCHEN" at bounding box center [1076, 36] width 47 height 15
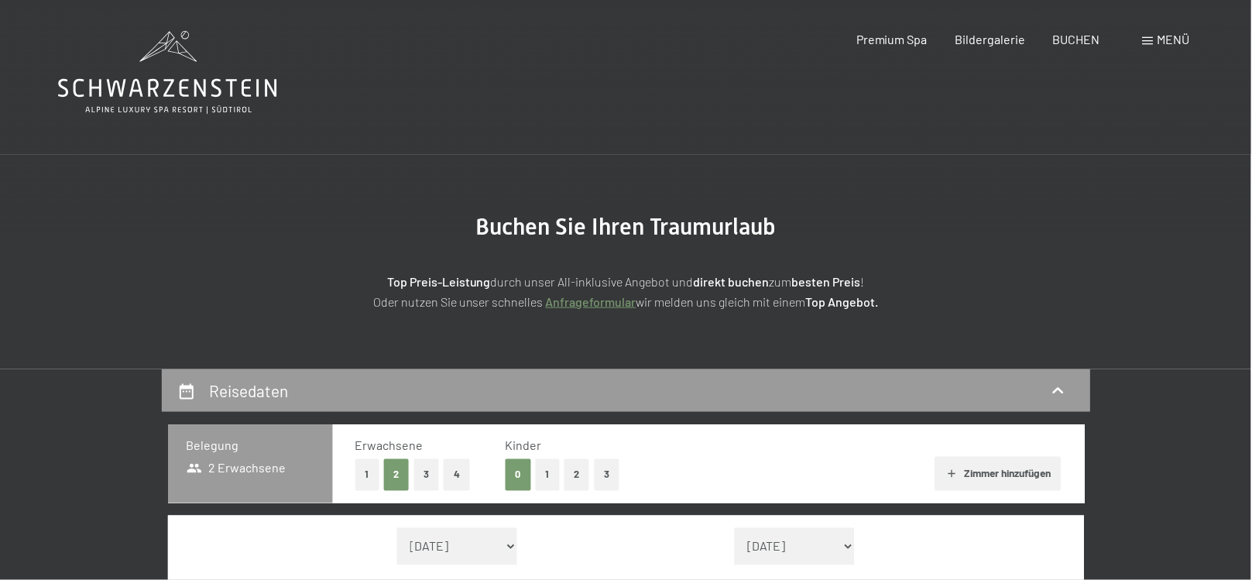
click at [1163, 47] on div "Menü" at bounding box center [1166, 39] width 47 height 17
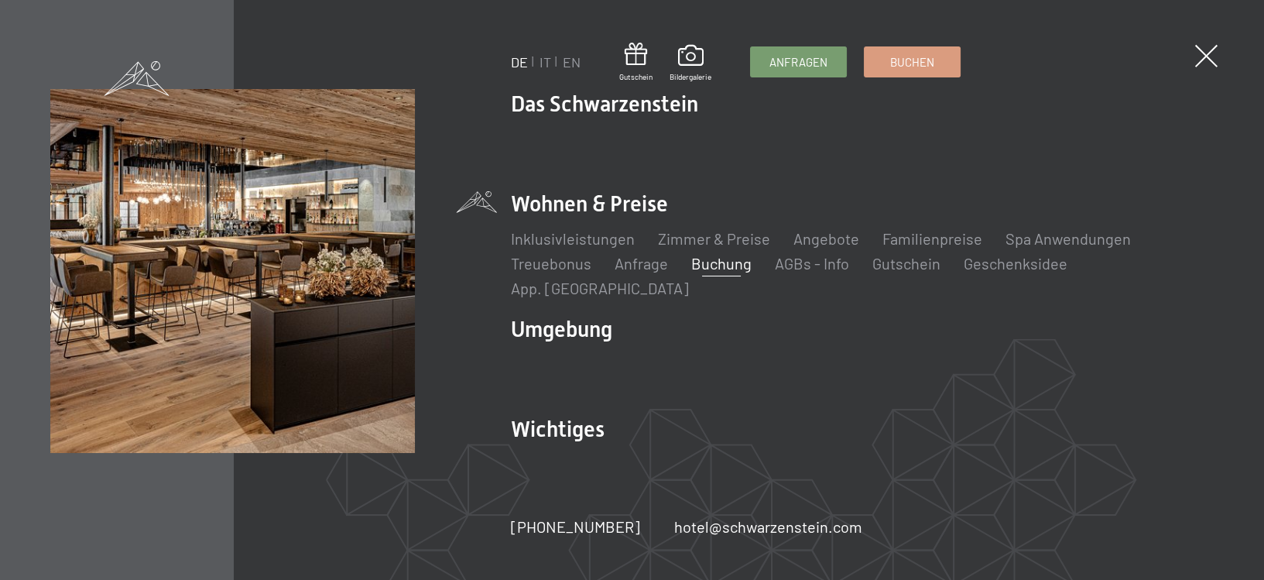
click at [119, 72] on span at bounding box center [137, 78] width 65 height 35
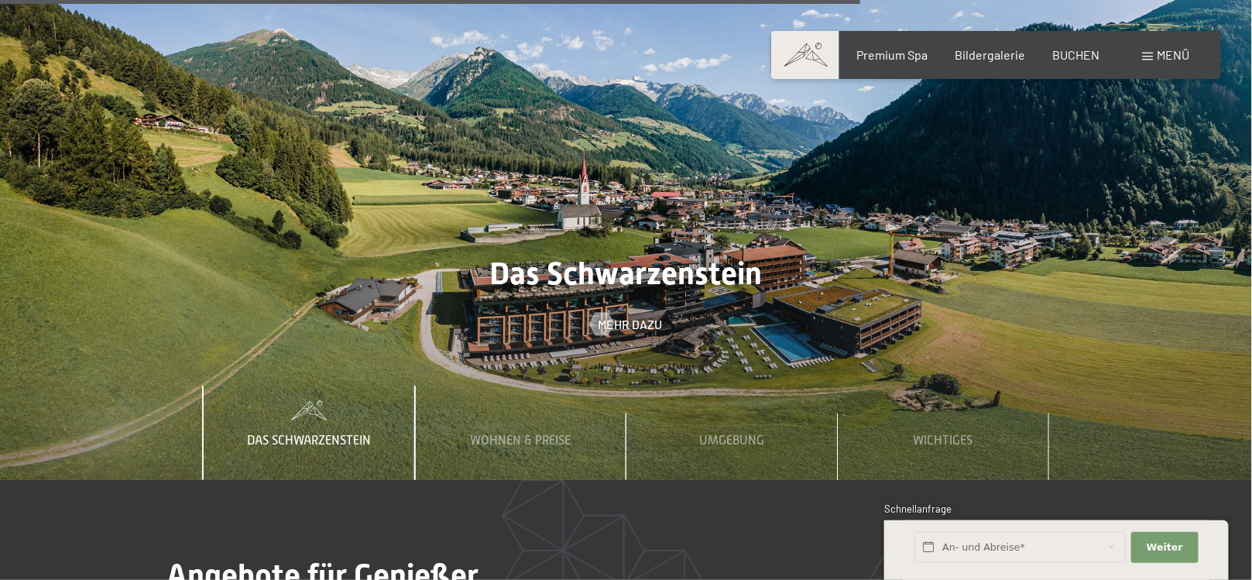
scroll to position [4953, 0]
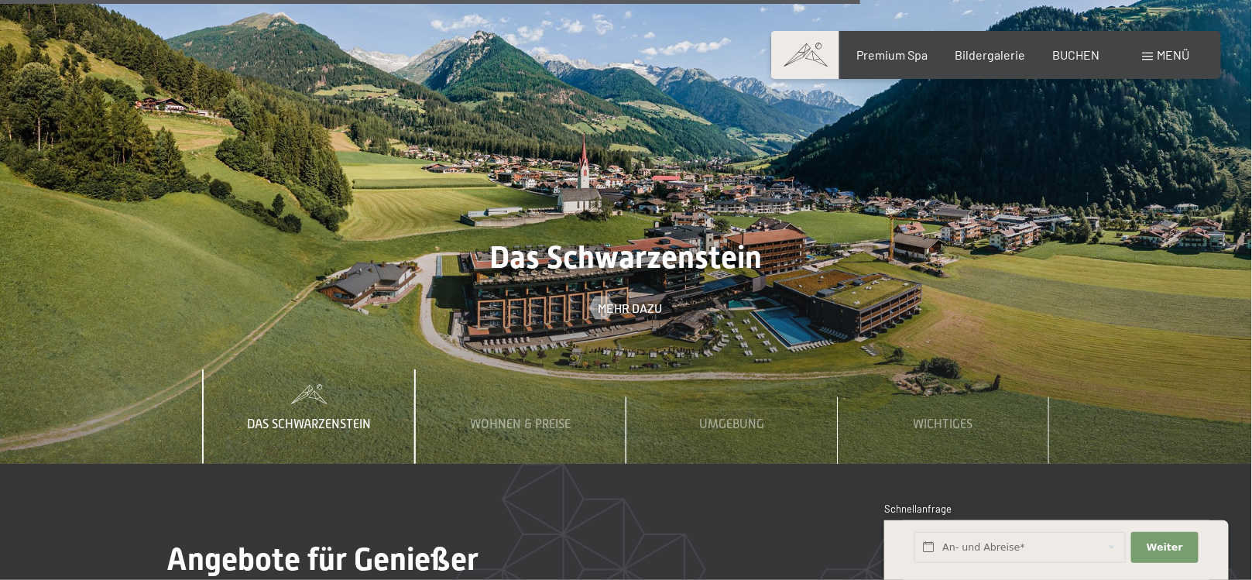
click at [260, 369] on div "Das Schwarzenstein" at bounding box center [308, 416] width 147 height 94
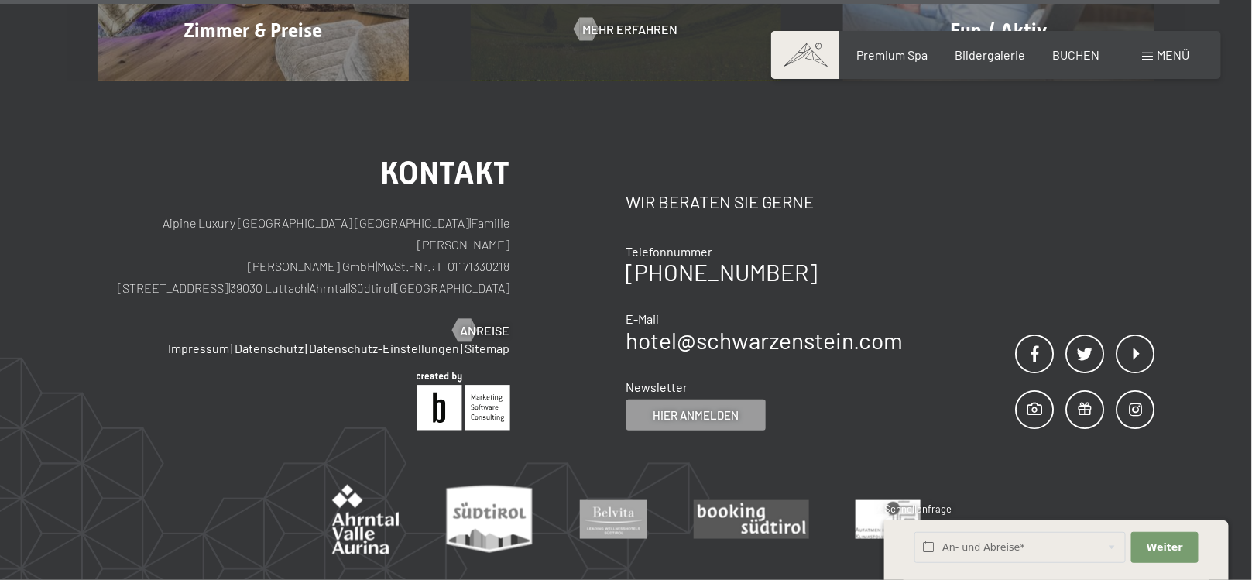
scroll to position [7121, 0]
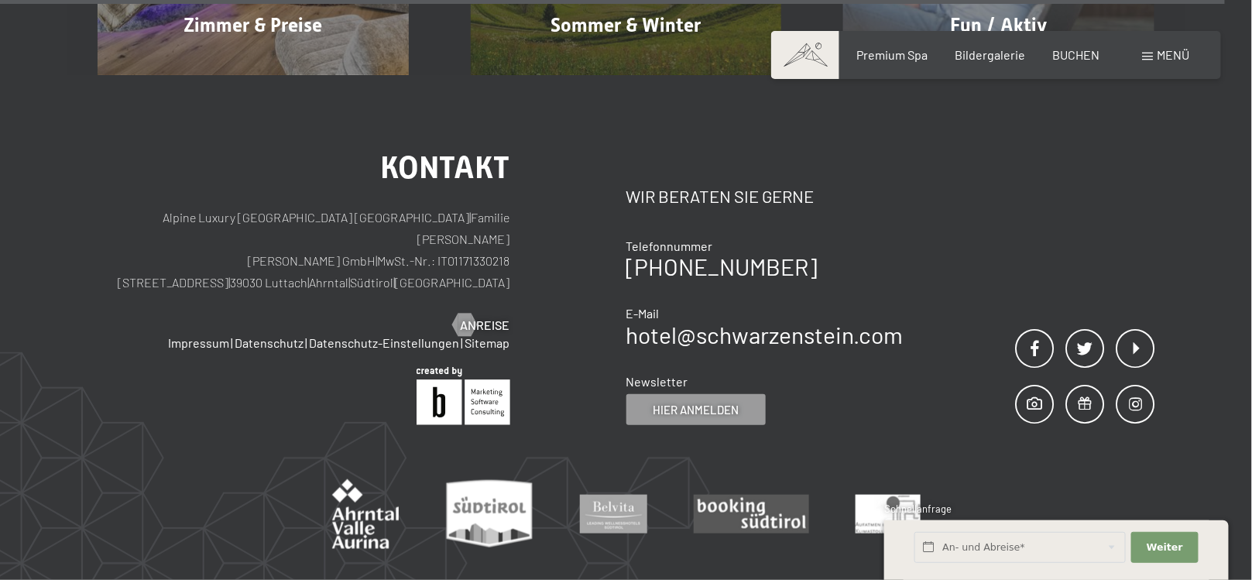
click at [821, 59] on span at bounding box center [805, 55] width 68 height 48
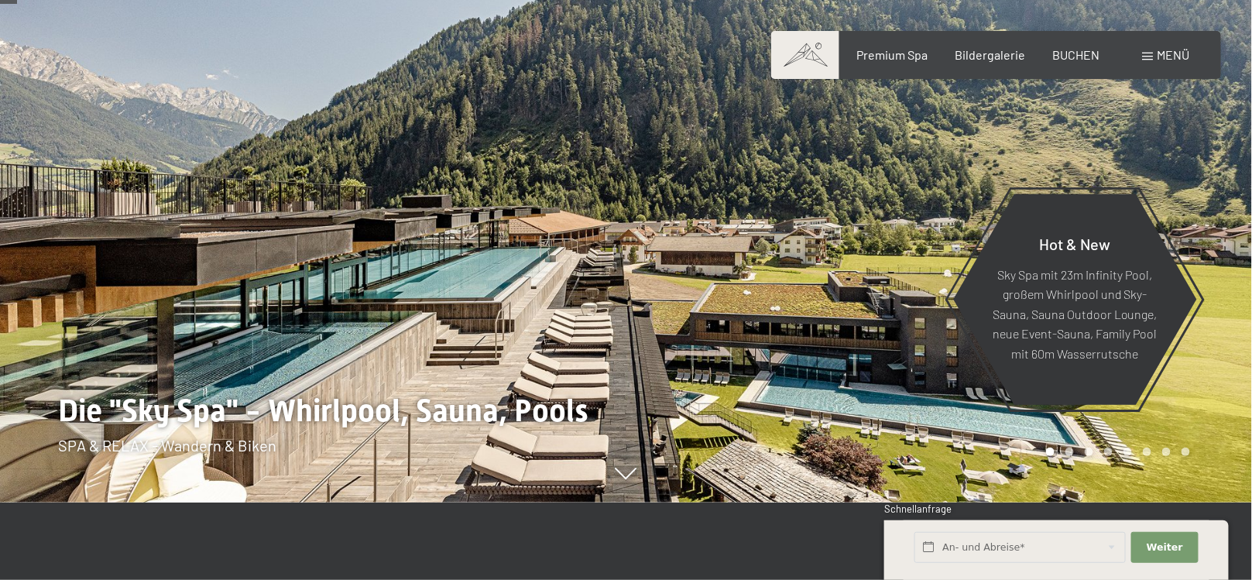
scroll to position [154, 0]
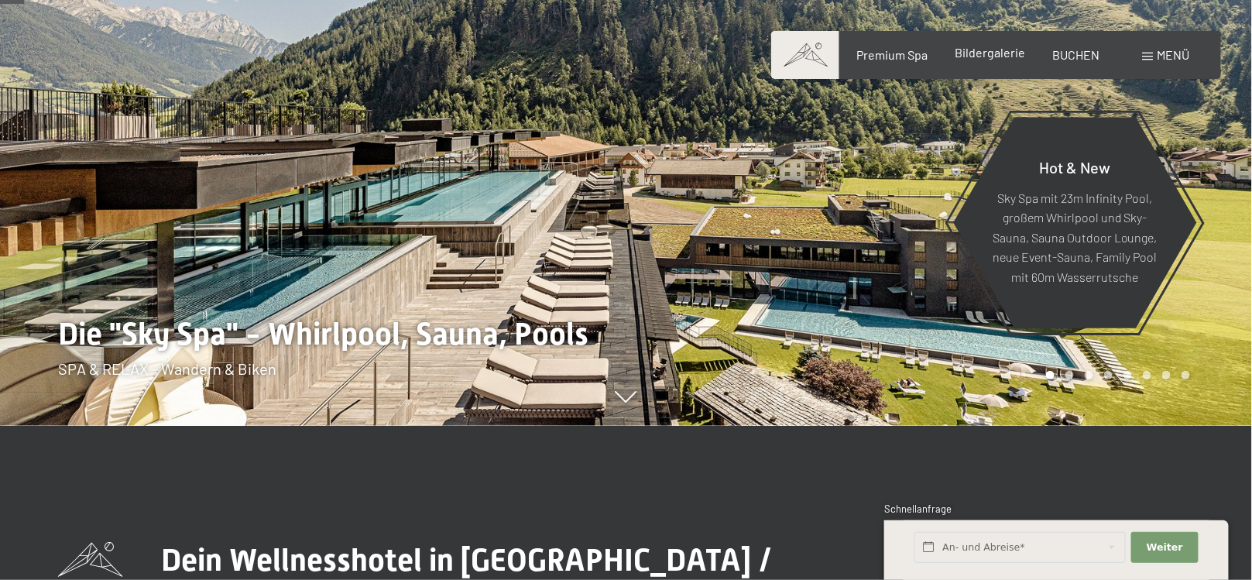
click at [1002, 55] on span "Bildergalerie" at bounding box center [990, 52] width 70 height 15
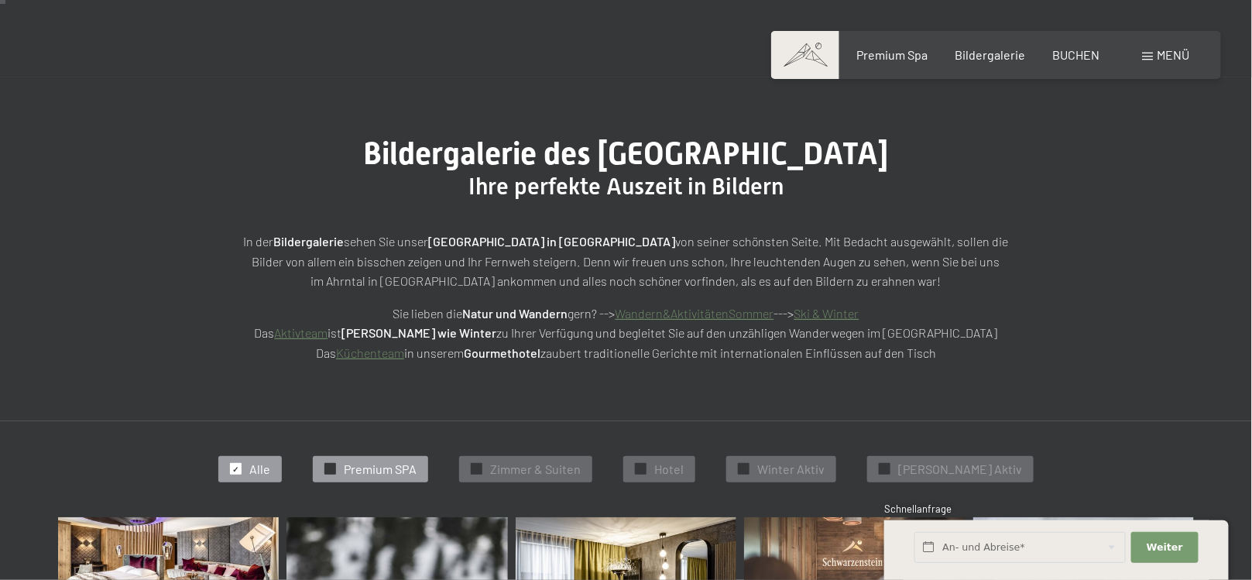
click at [406, 471] on span "Premium SPA" at bounding box center [380, 469] width 73 height 17
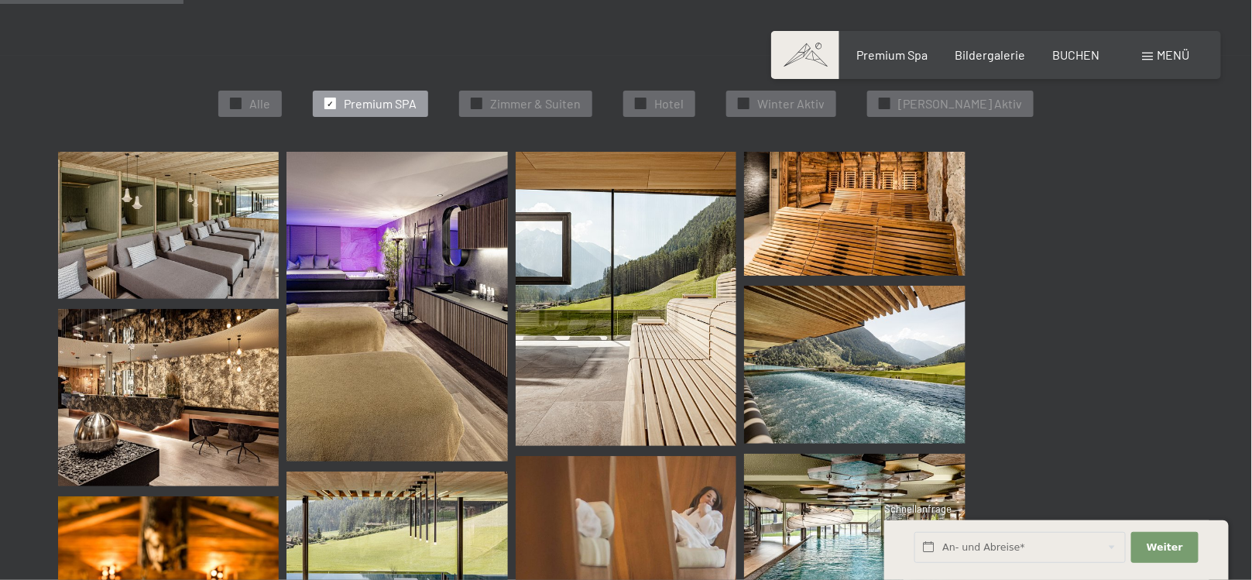
scroll to position [467, 0]
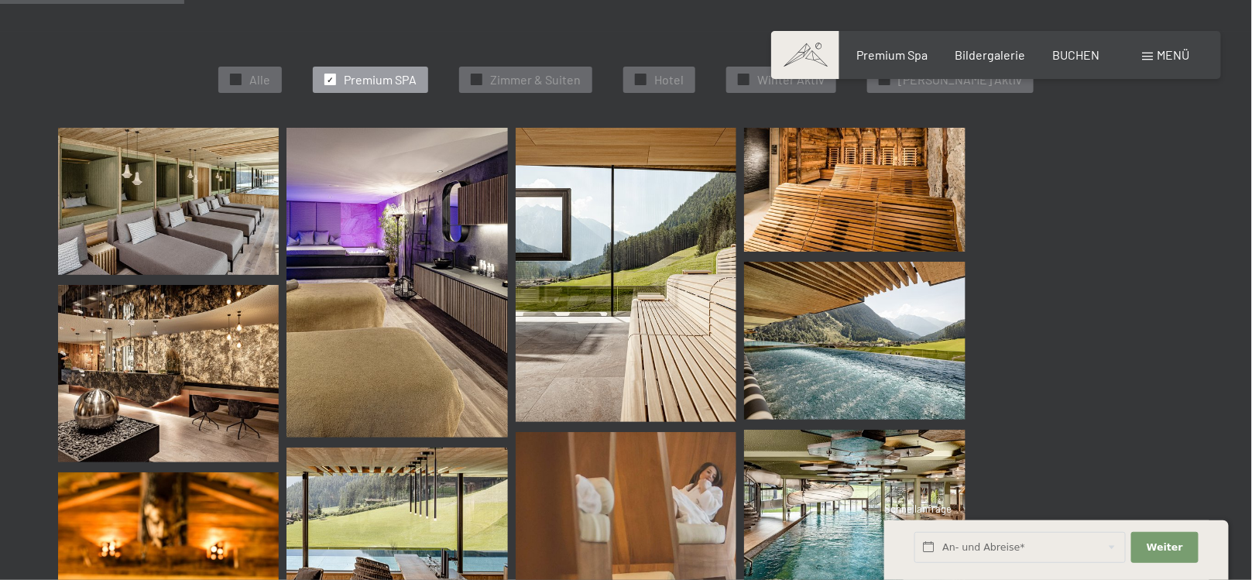
click at [166, 184] on img at bounding box center [168, 201] width 221 height 147
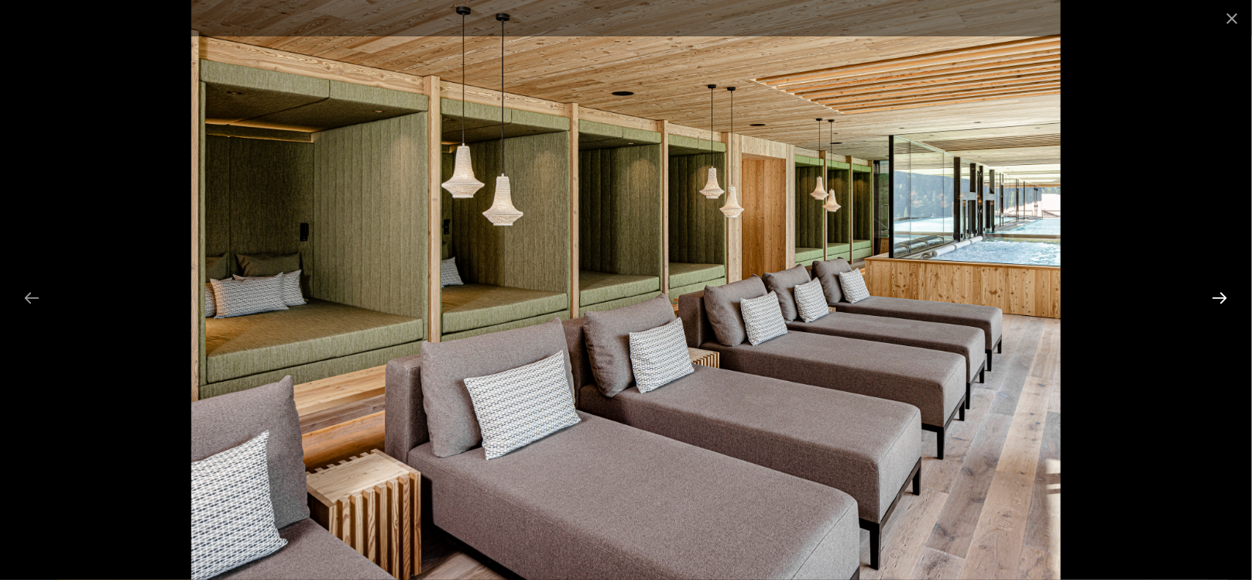
click at [1219, 295] on button "Next slide" at bounding box center [1220, 298] width 33 height 30
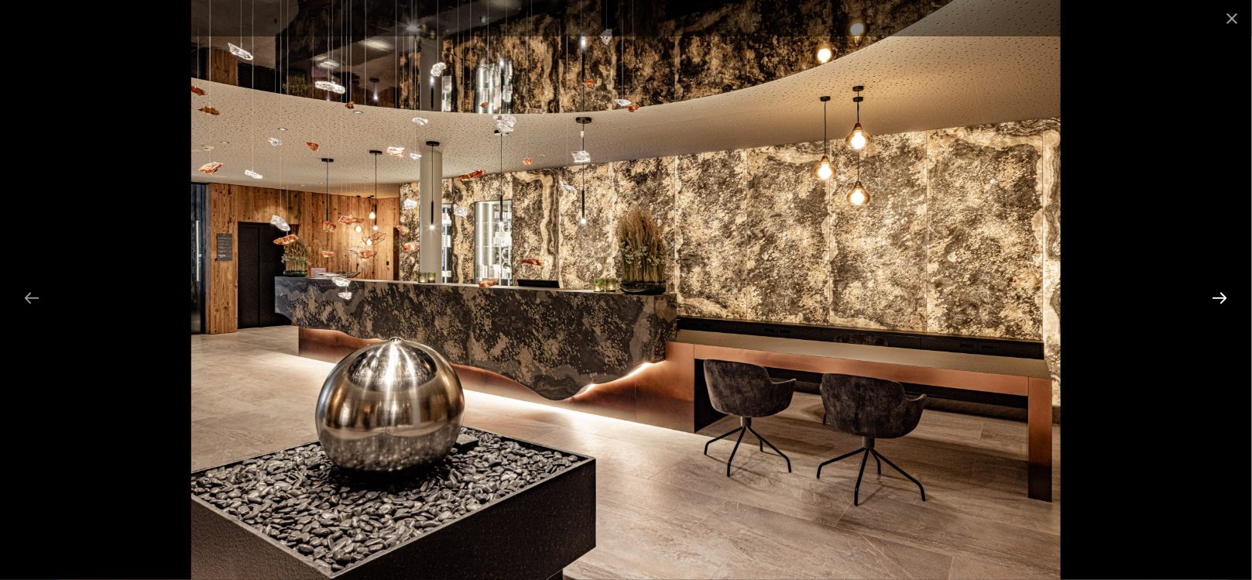
click at [1219, 295] on button "Next slide" at bounding box center [1220, 298] width 33 height 30
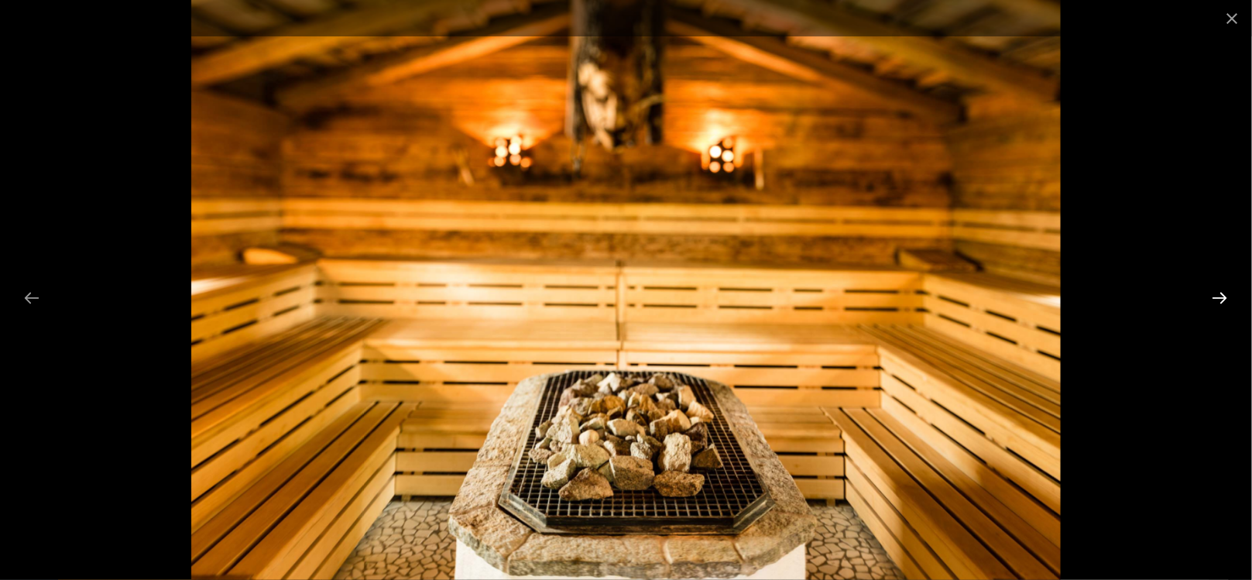
click at [1219, 295] on button "Next slide" at bounding box center [1220, 298] width 33 height 30
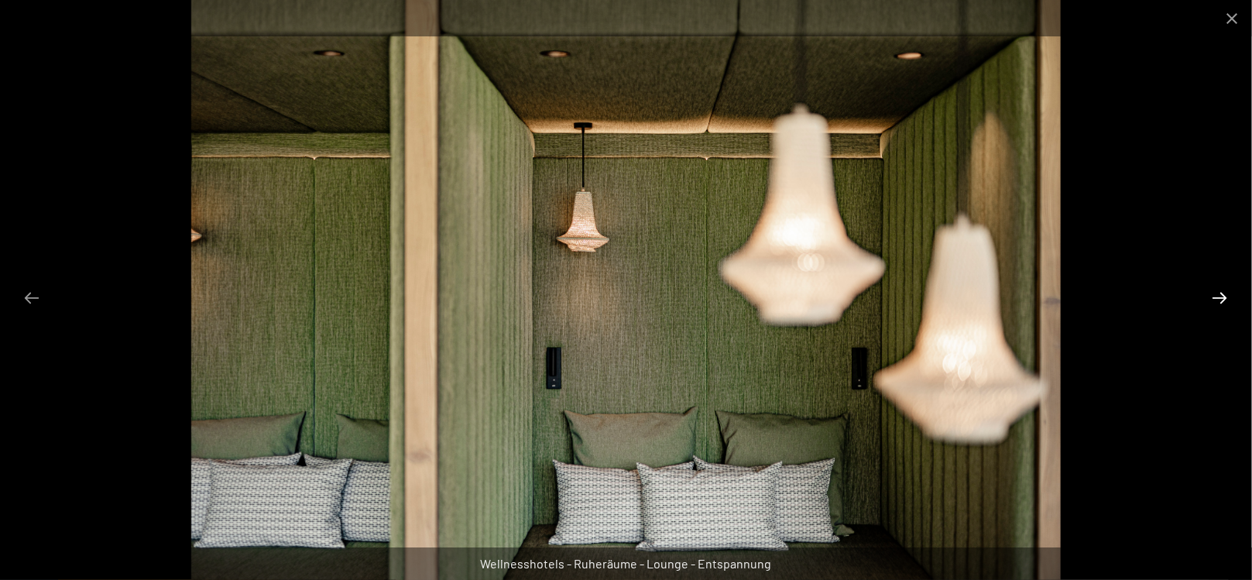
click at [1219, 295] on button "Next slide" at bounding box center [1220, 298] width 33 height 30
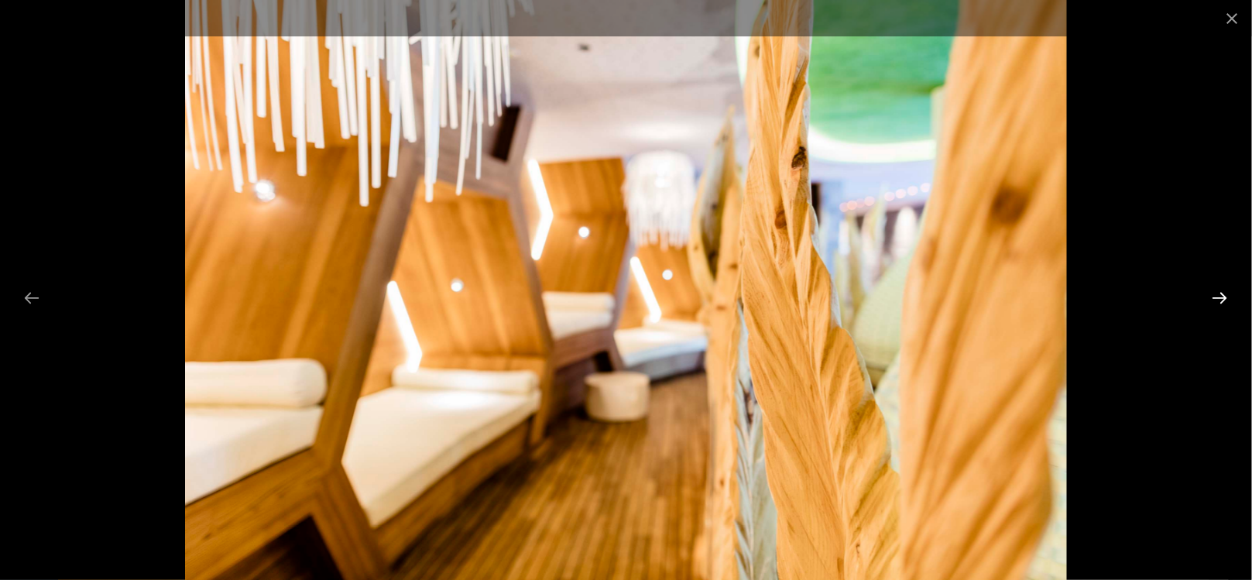
click at [1219, 295] on button "Next slide" at bounding box center [1220, 298] width 33 height 30
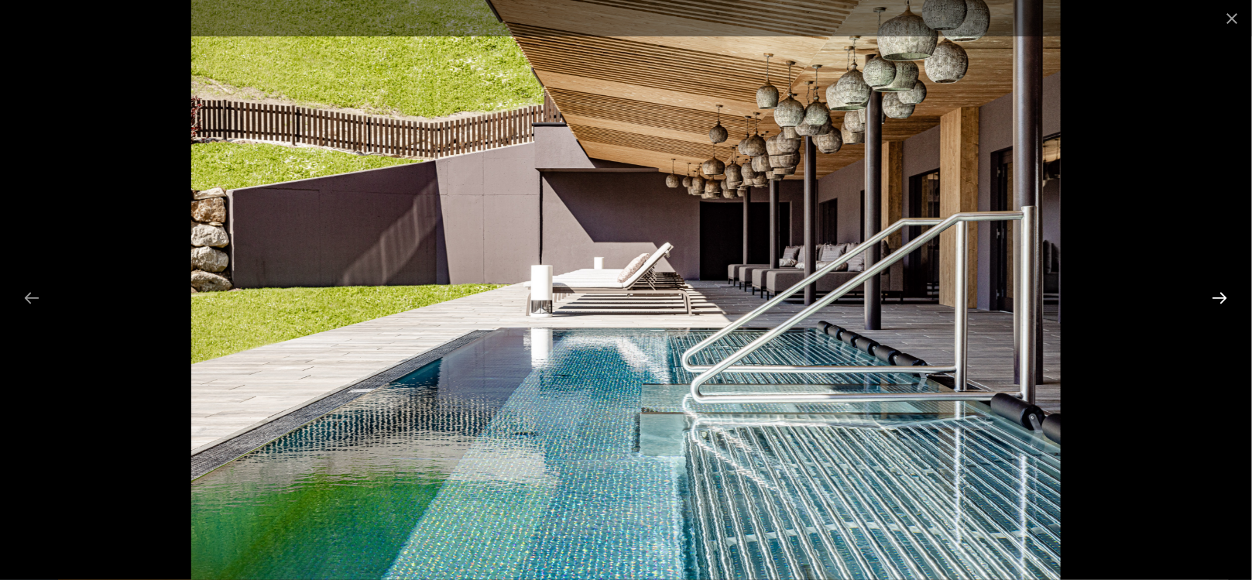
click at [1219, 295] on button "Next slide" at bounding box center [1220, 298] width 33 height 30
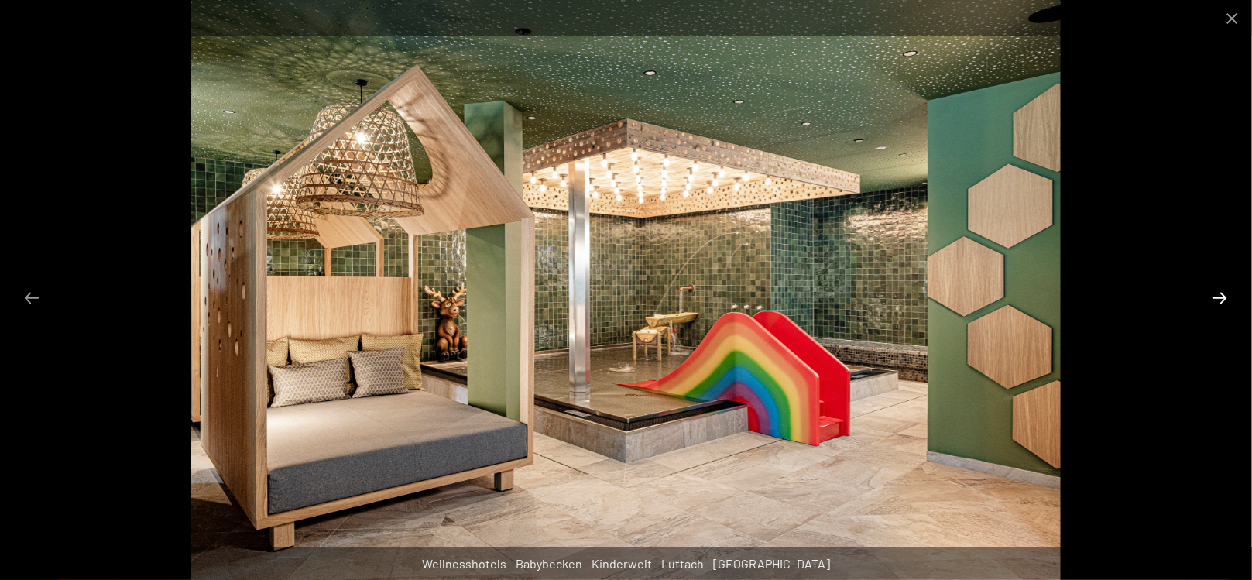
click at [1219, 295] on button "Next slide" at bounding box center [1220, 298] width 33 height 30
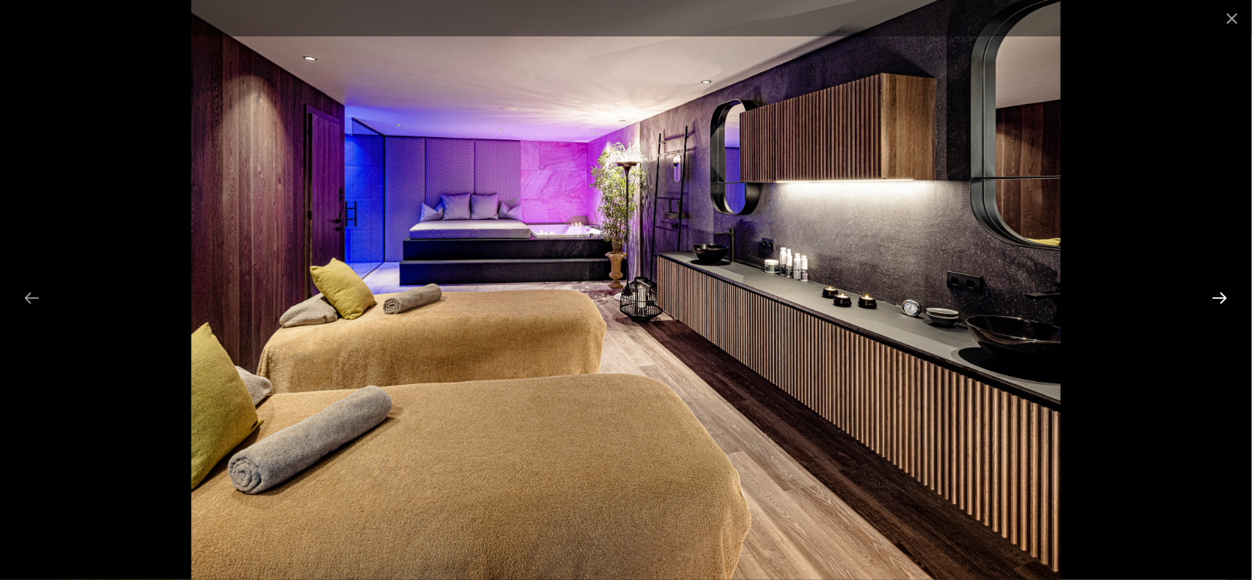
click at [1219, 295] on button "Next slide" at bounding box center [1220, 298] width 33 height 30
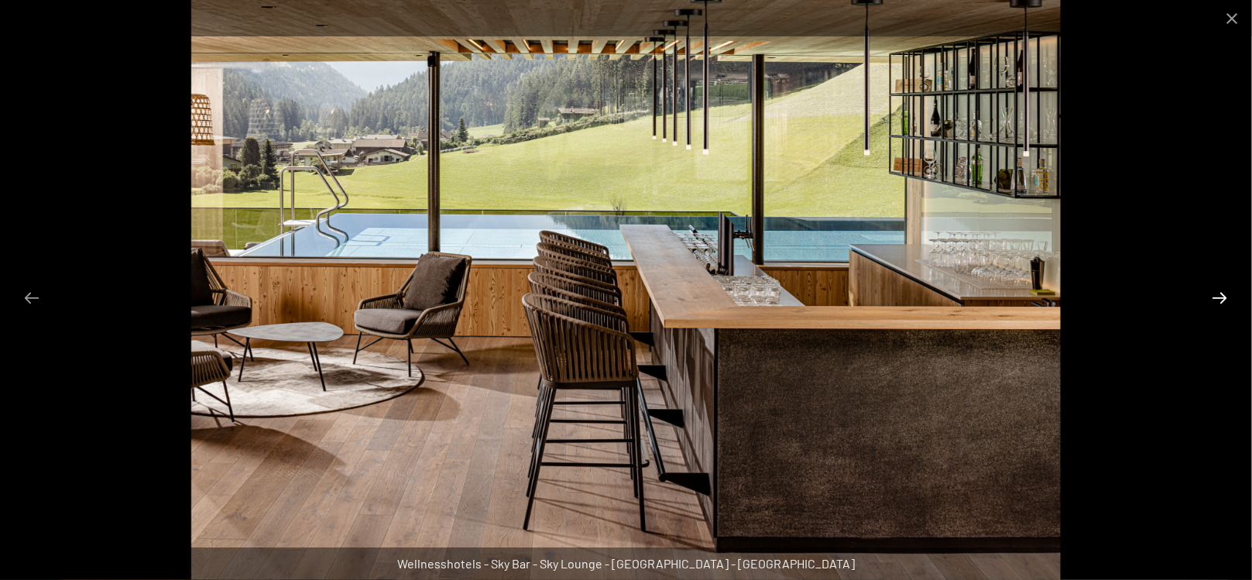
click at [1219, 295] on button "Next slide" at bounding box center [1220, 298] width 33 height 30
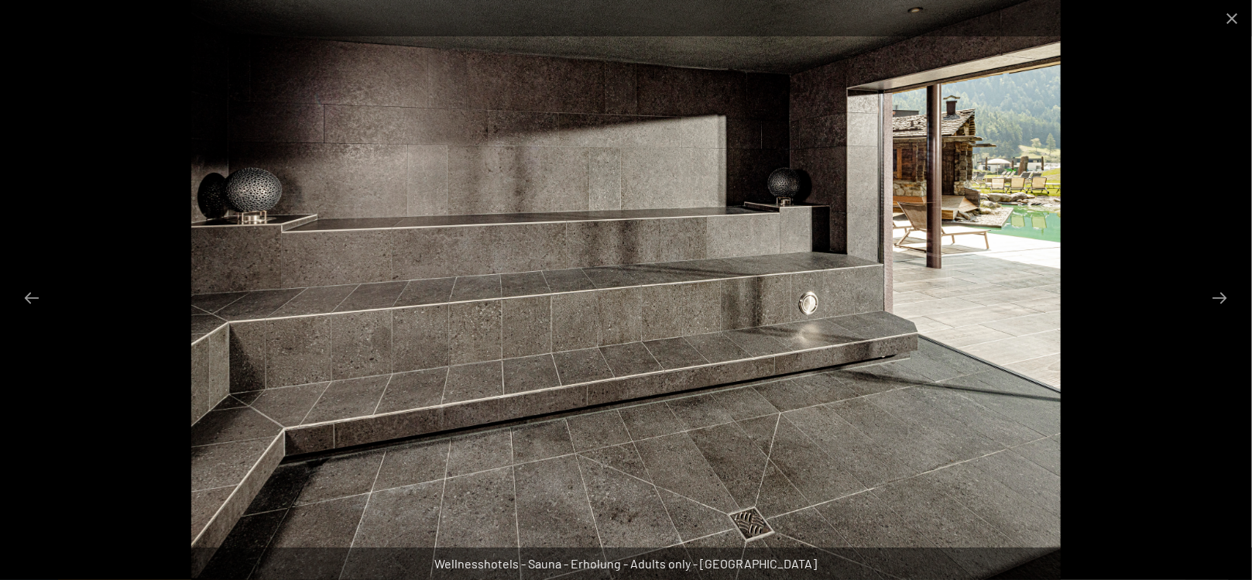
click at [62, 305] on div at bounding box center [626, 290] width 1252 height 580
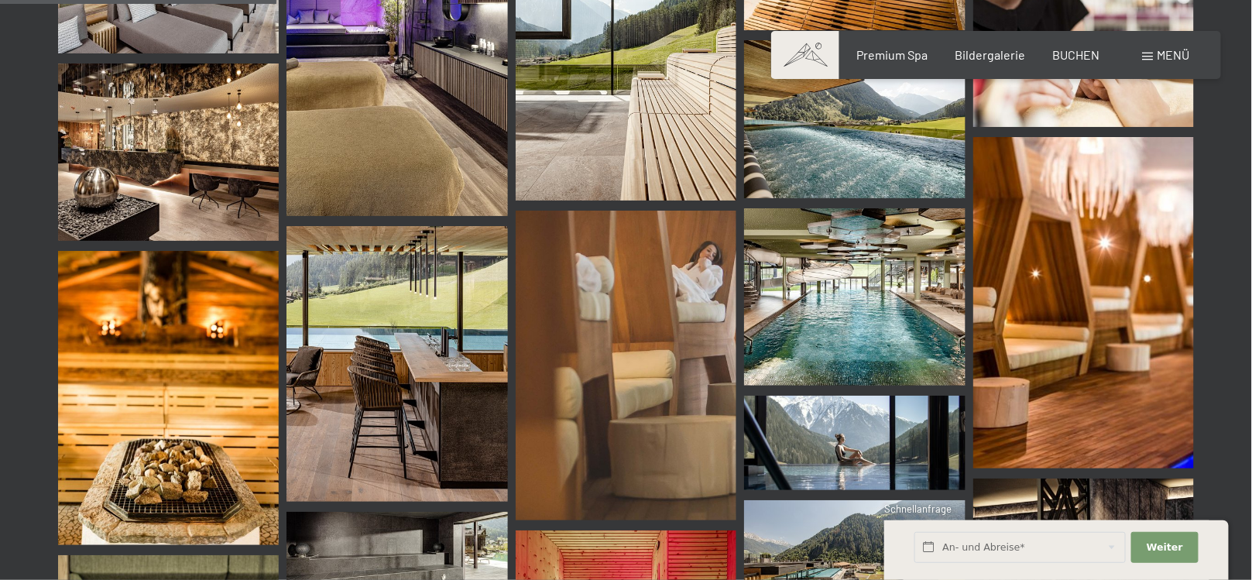
scroll to position [699, 0]
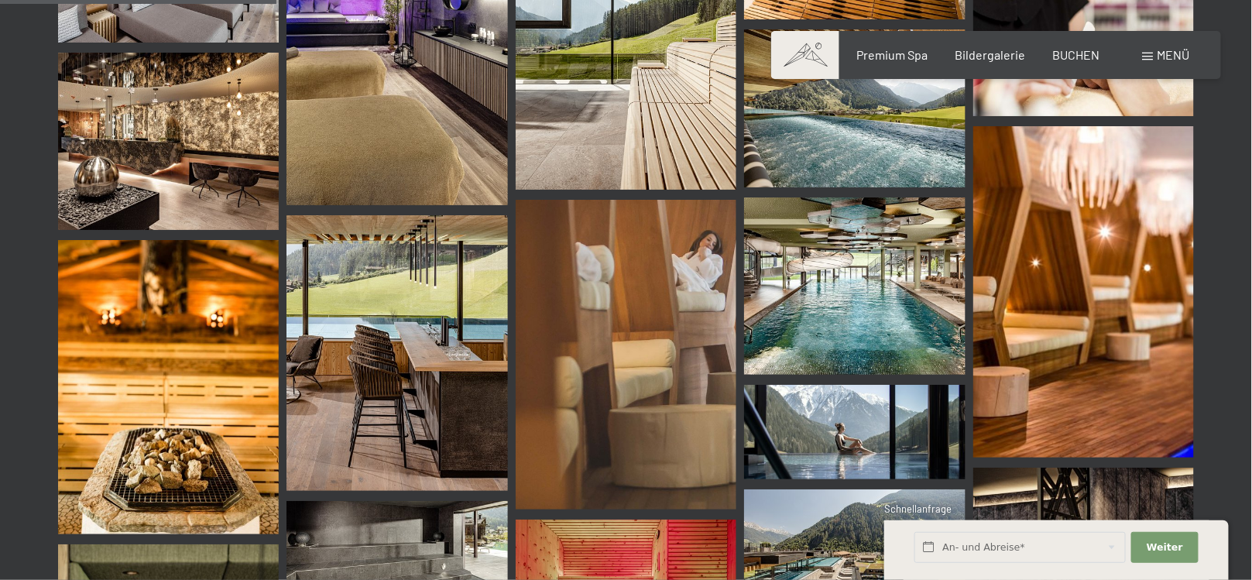
click at [433, 395] on img at bounding box center [396, 353] width 221 height 276
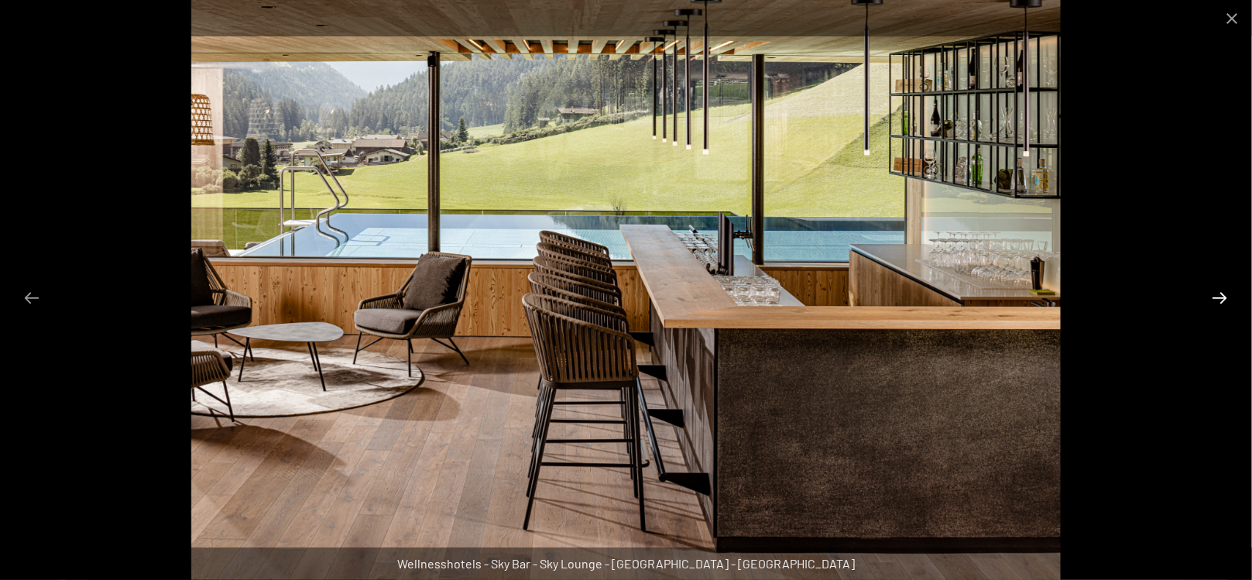
click at [1219, 303] on button "Next slide" at bounding box center [1220, 298] width 33 height 30
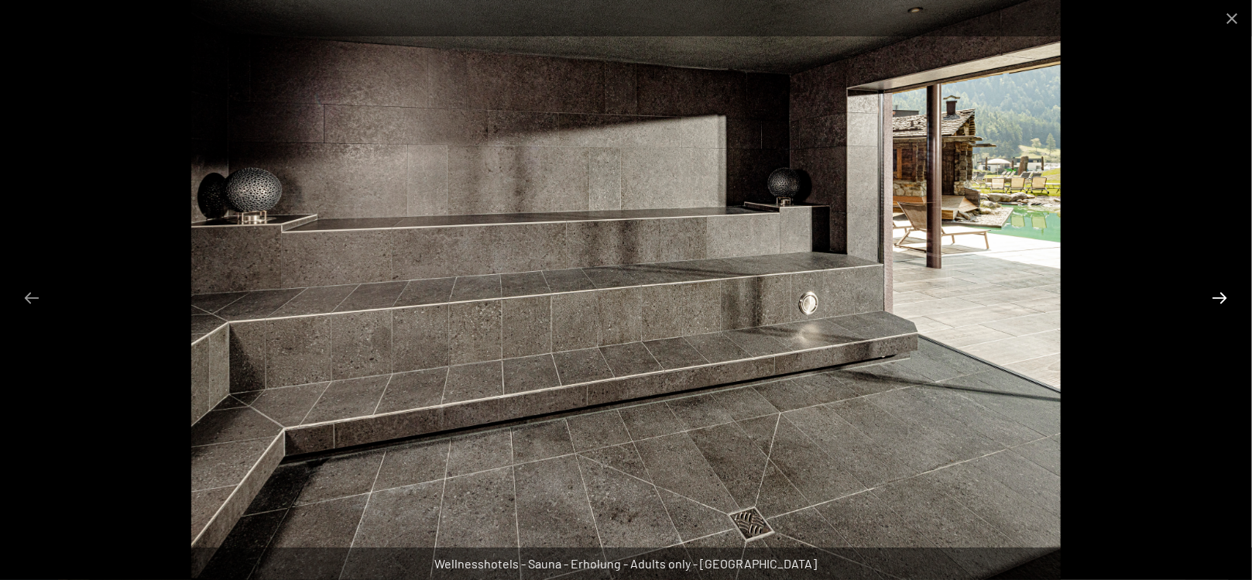
click at [1211, 300] on button "Next slide" at bounding box center [1220, 298] width 33 height 30
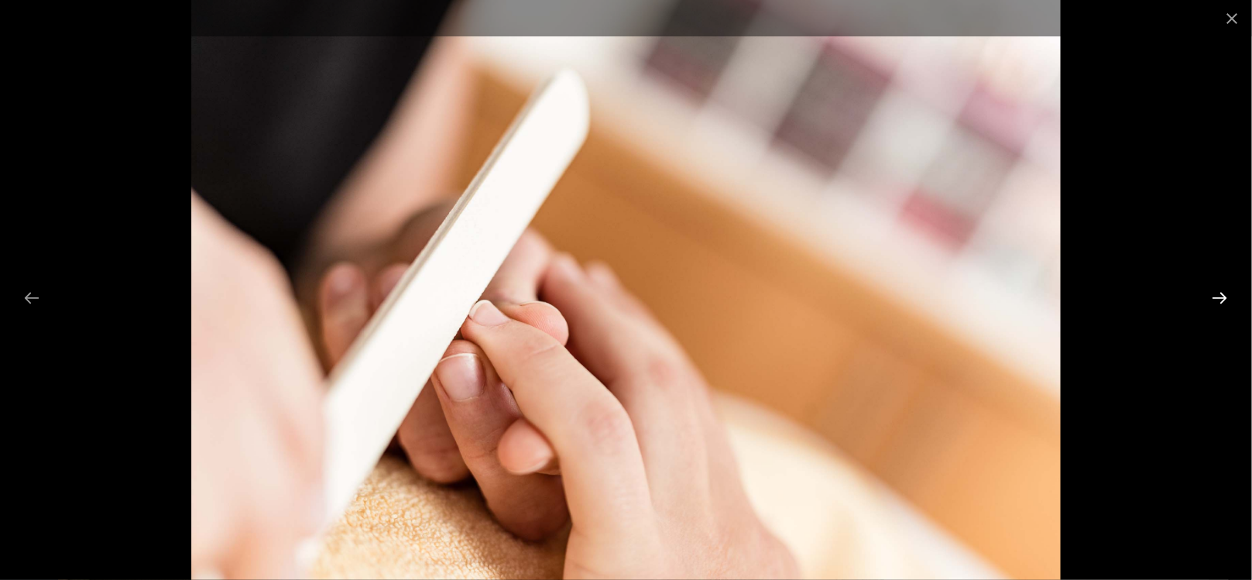
click at [1211, 300] on button "Next slide" at bounding box center [1220, 298] width 33 height 30
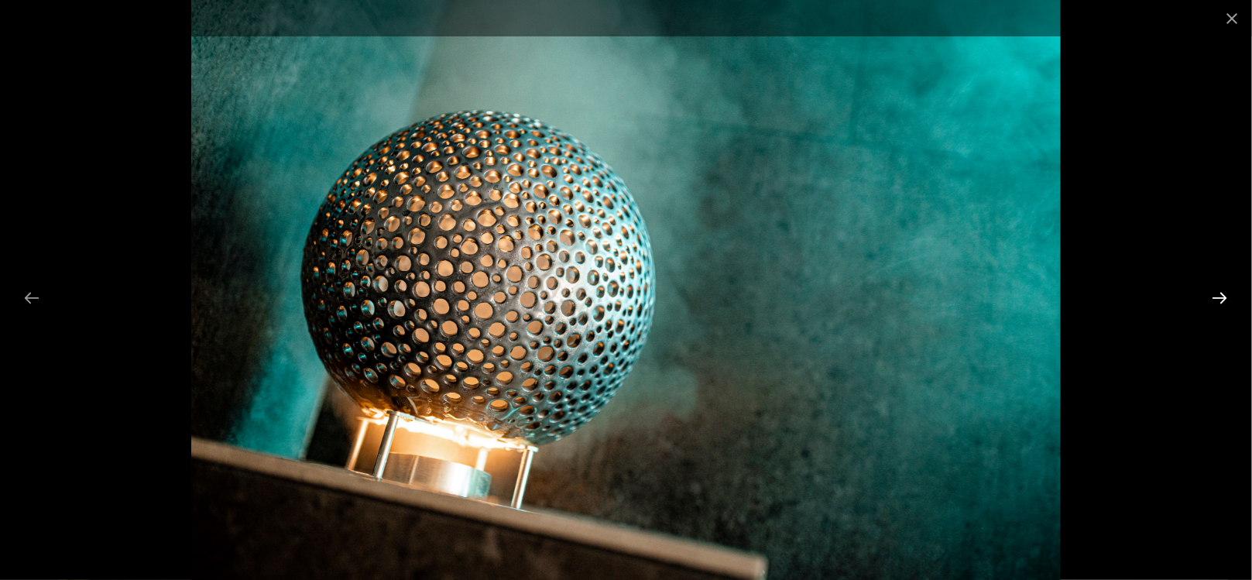
click at [1211, 300] on button "Next slide" at bounding box center [1220, 298] width 33 height 30
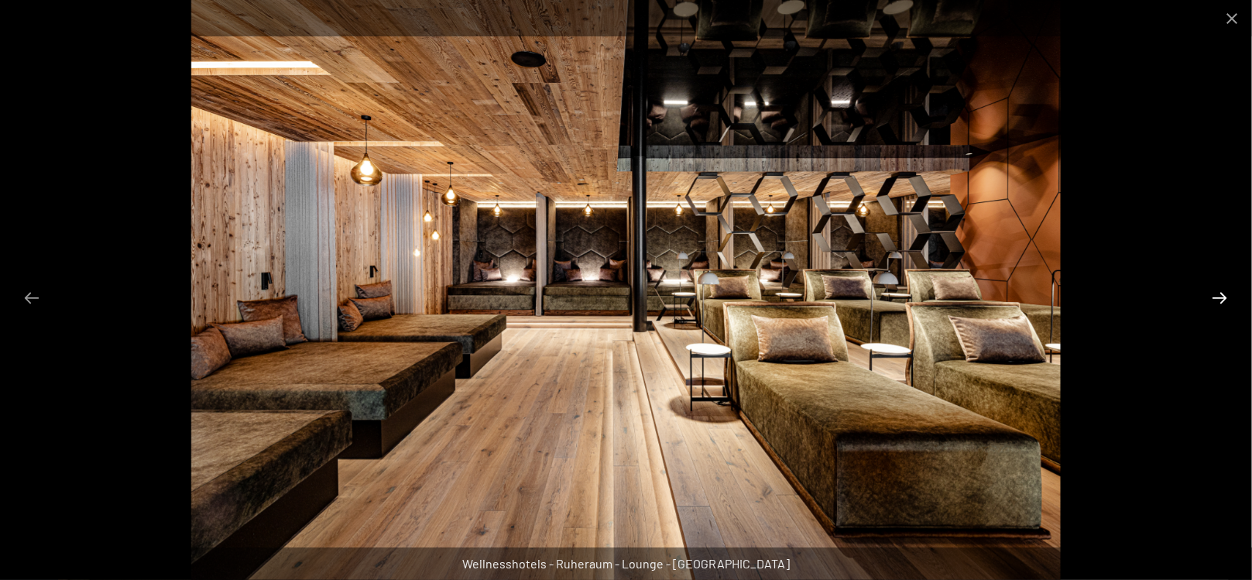
click at [1211, 300] on button "Next slide" at bounding box center [1220, 298] width 33 height 30
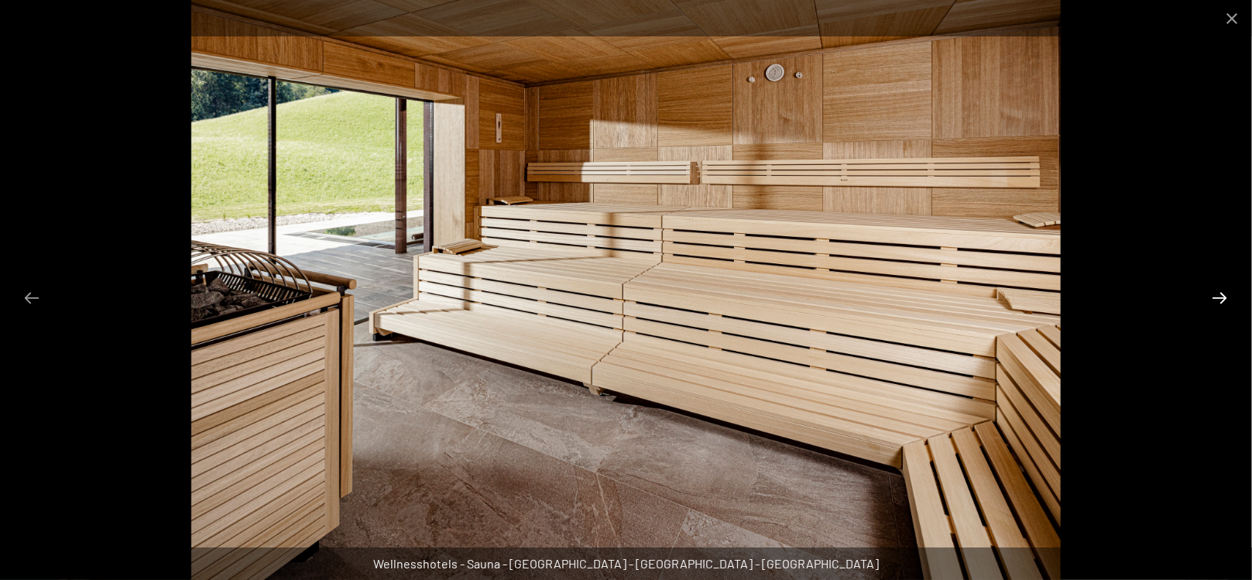
click at [1211, 300] on button "Next slide" at bounding box center [1220, 298] width 33 height 30
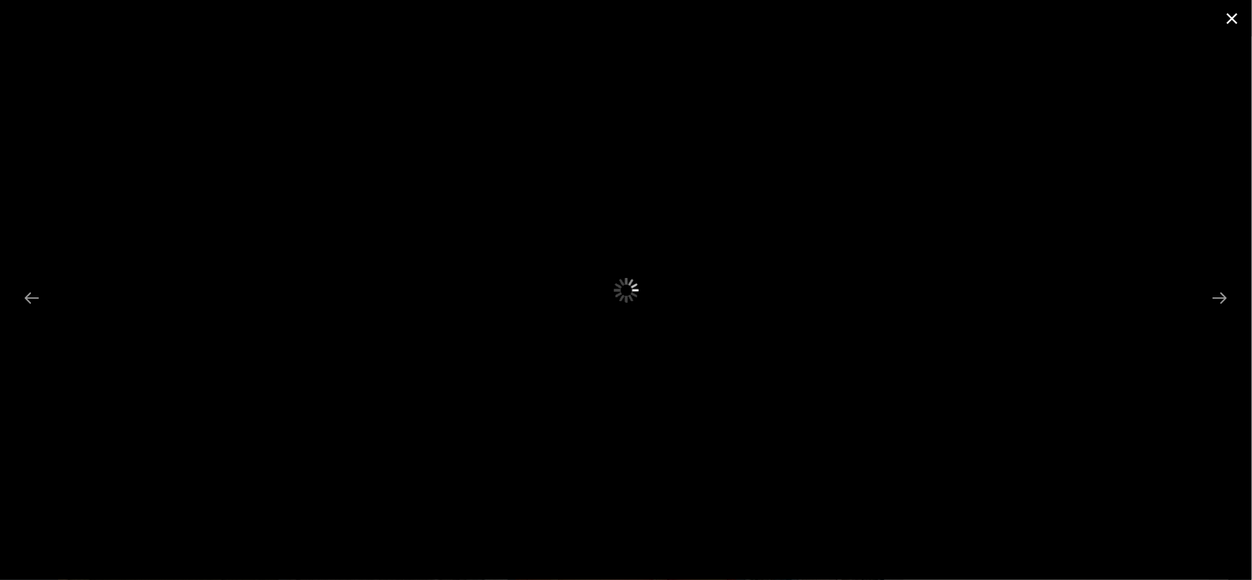
click at [1228, 10] on button "Close gallery" at bounding box center [1232, 18] width 39 height 36
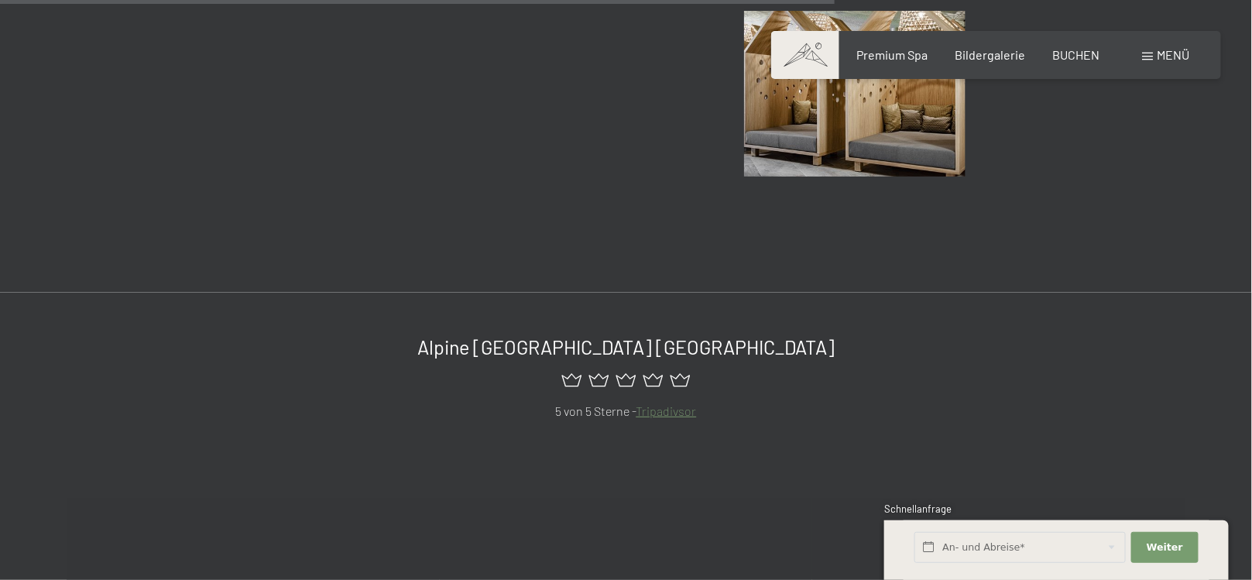
scroll to position [2325, 0]
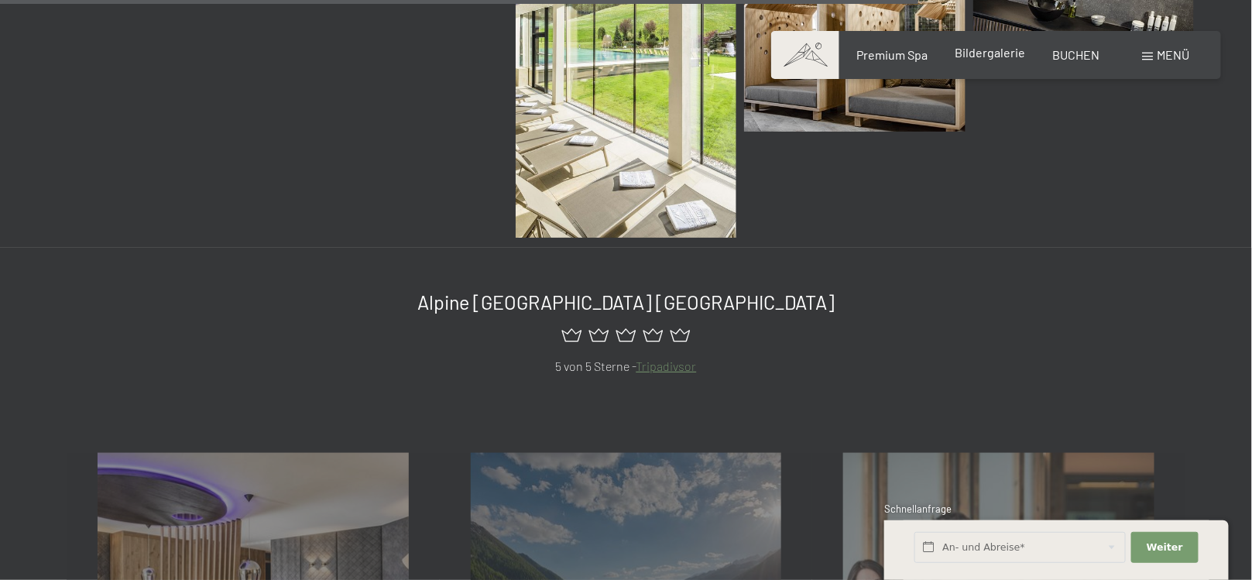
click at [971, 54] on span "Bildergalerie" at bounding box center [990, 52] width 70 height 15
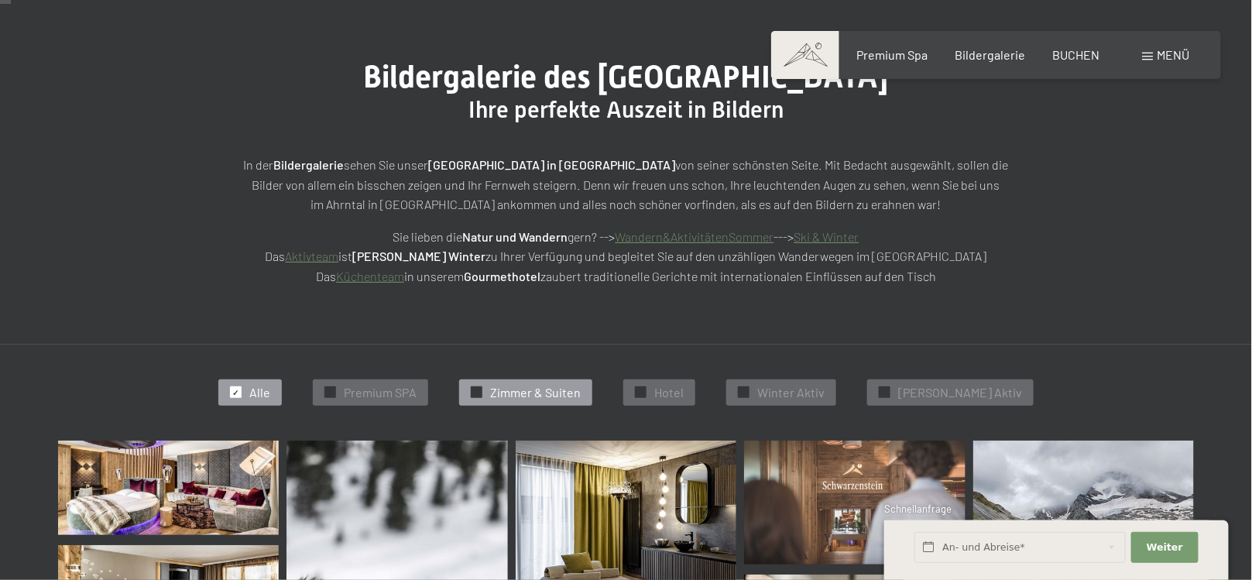
click at [564, 384] on span "Zimmer & Suiten" at bounding box center [535, 392] width 91 height 17
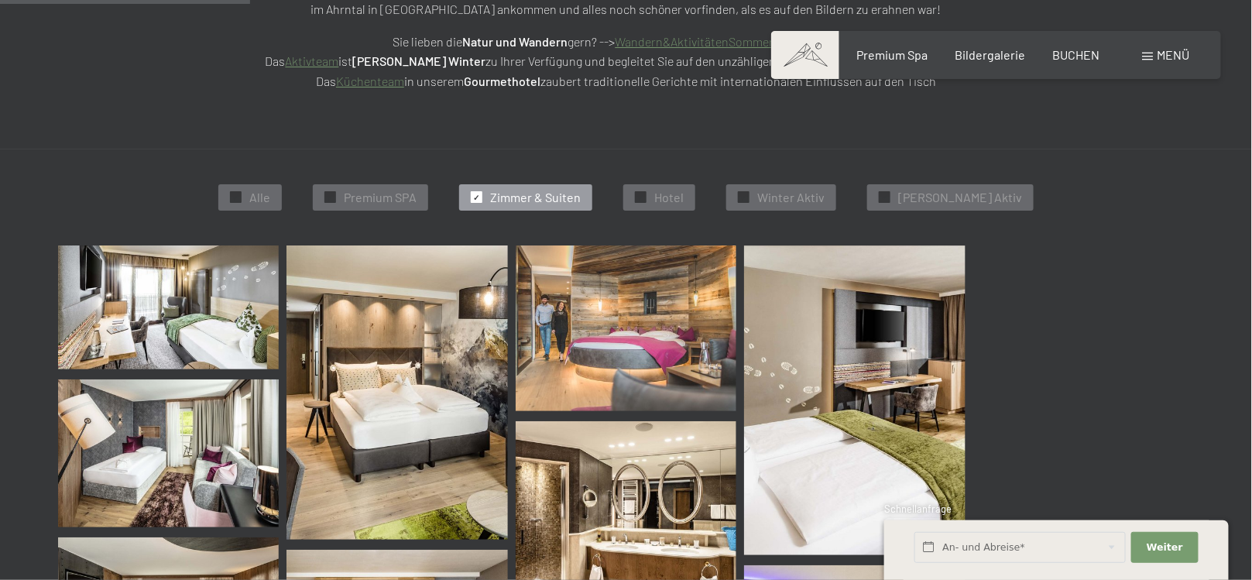
scroll to position [389, 0]
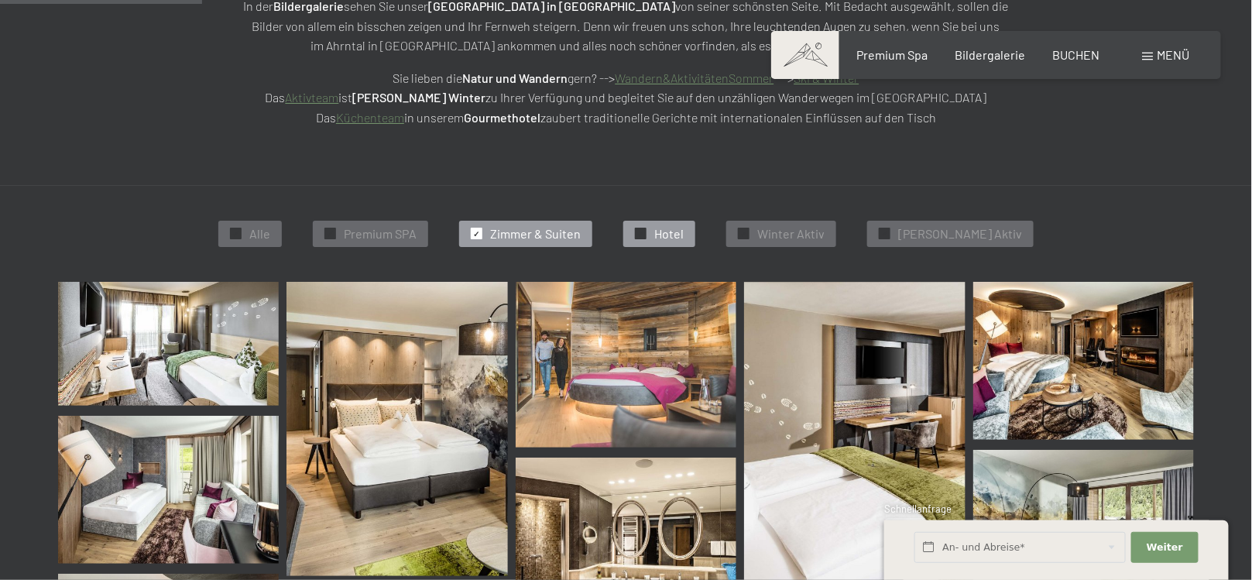
click at [684, 228] on span "Hotel" at bounding box center [668, 233] width 29 height 17
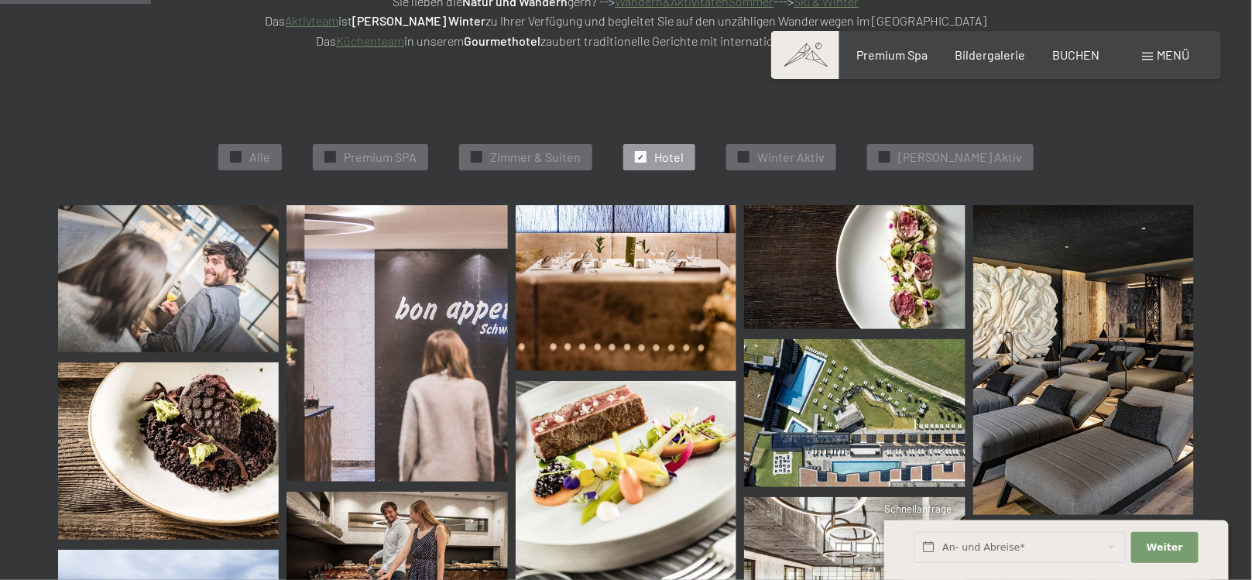
click at [216, 259] on img at bounding box center [168, 278] width 221 height 147
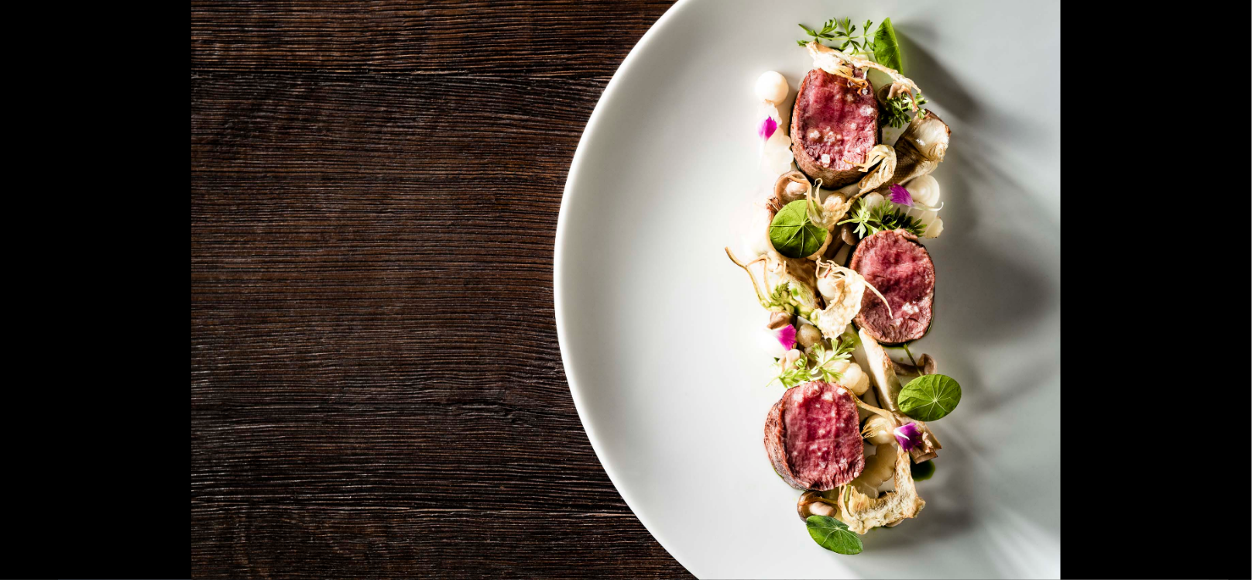
click at [216, 259] on img at bounding box center [626, 290] width 870 height 580
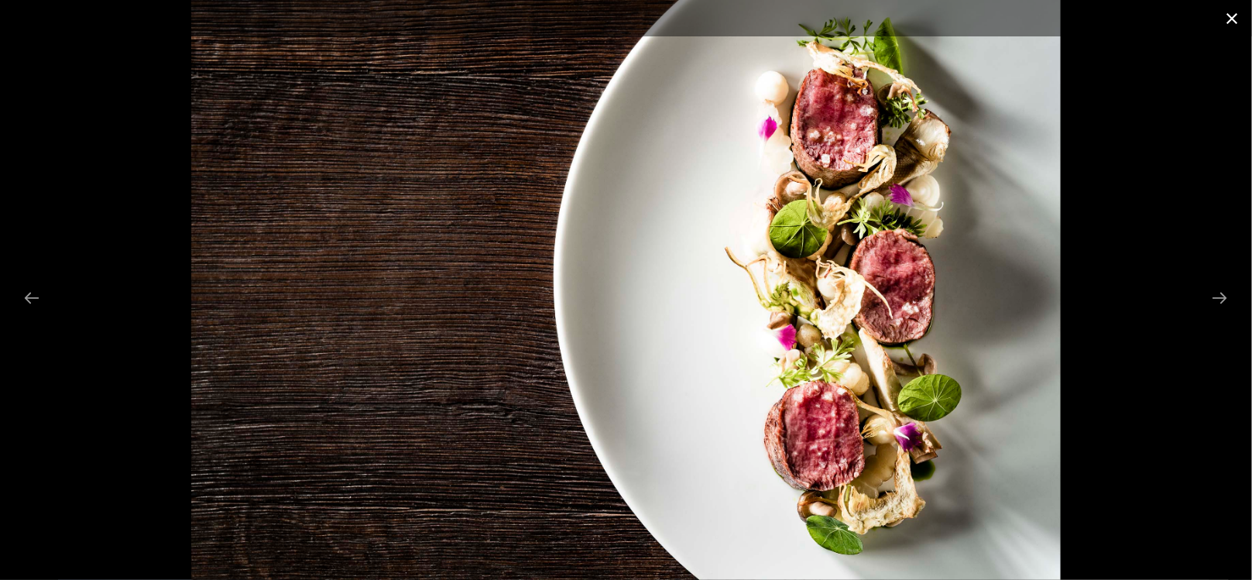
click at [1228, 11] on button "Close gallery" at bounding box center [1232, 18] width 39 height 36
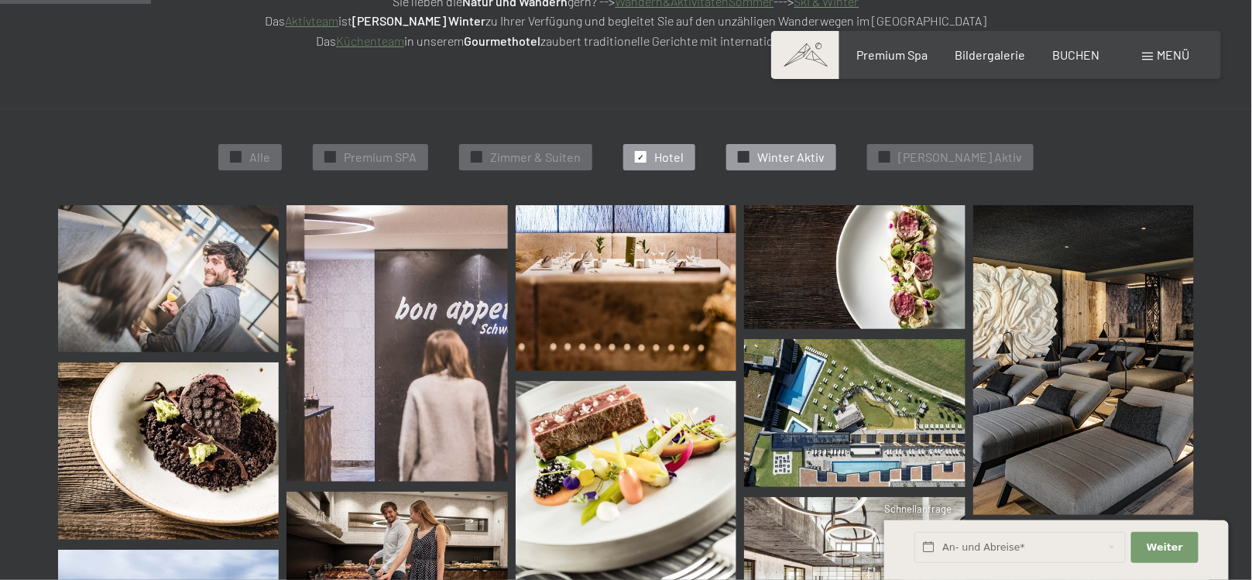
click at [782, 152] on span "Winter Aktiv" at bounding box center [790, 157] width 67 height 17
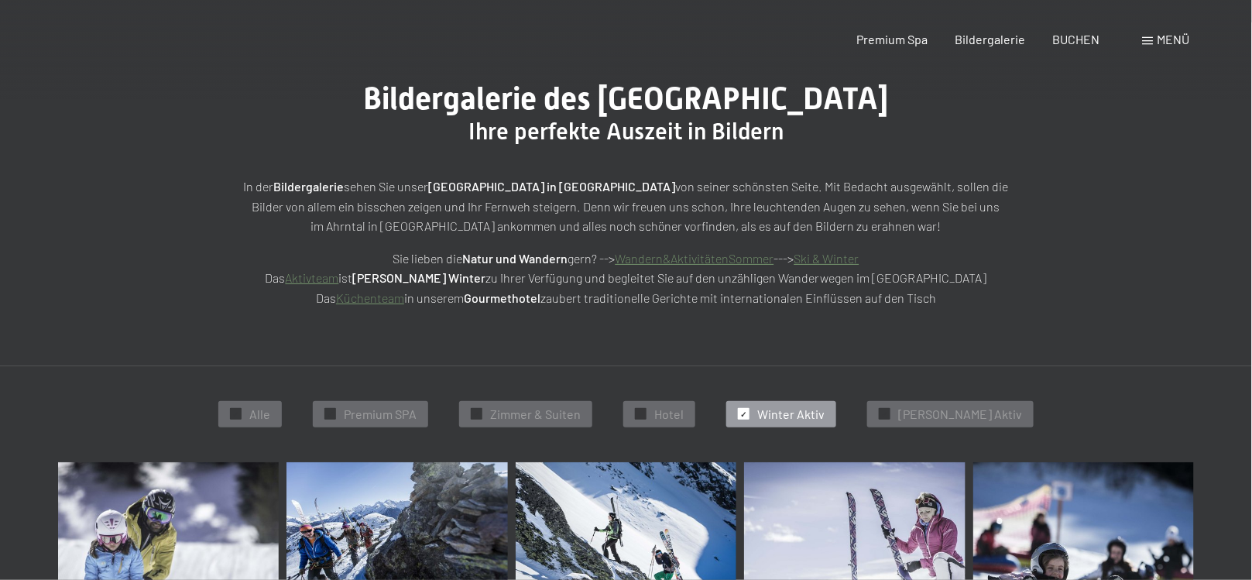
scroll to position [0, 0]
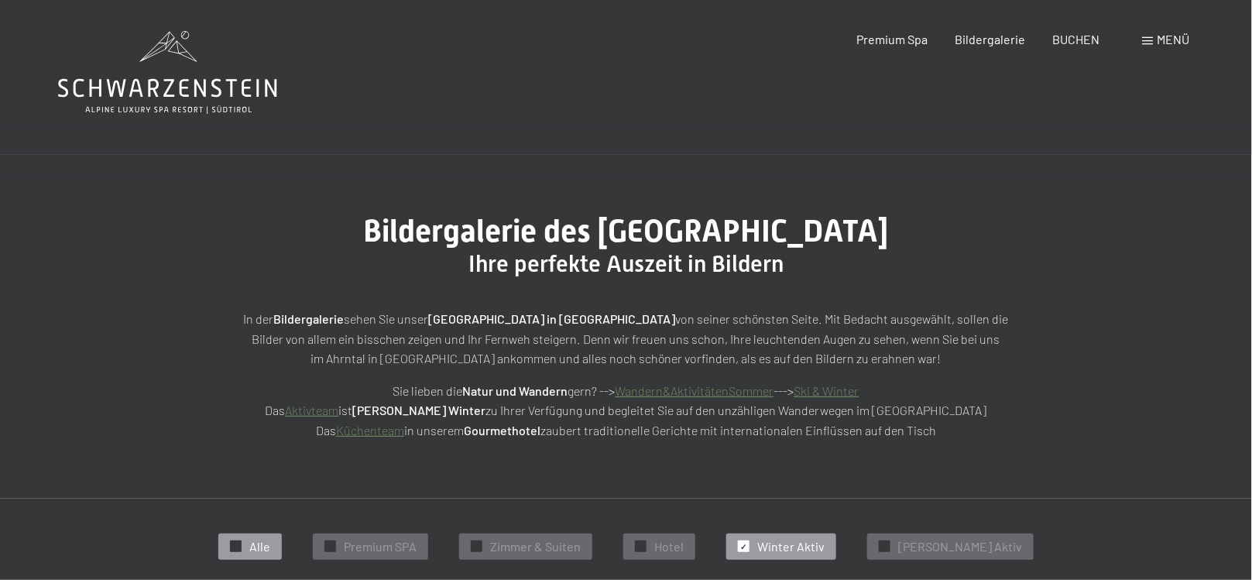
click at [260, 540] on div "✓ Alle" at bounding box center [249, 546] width 63 height 26
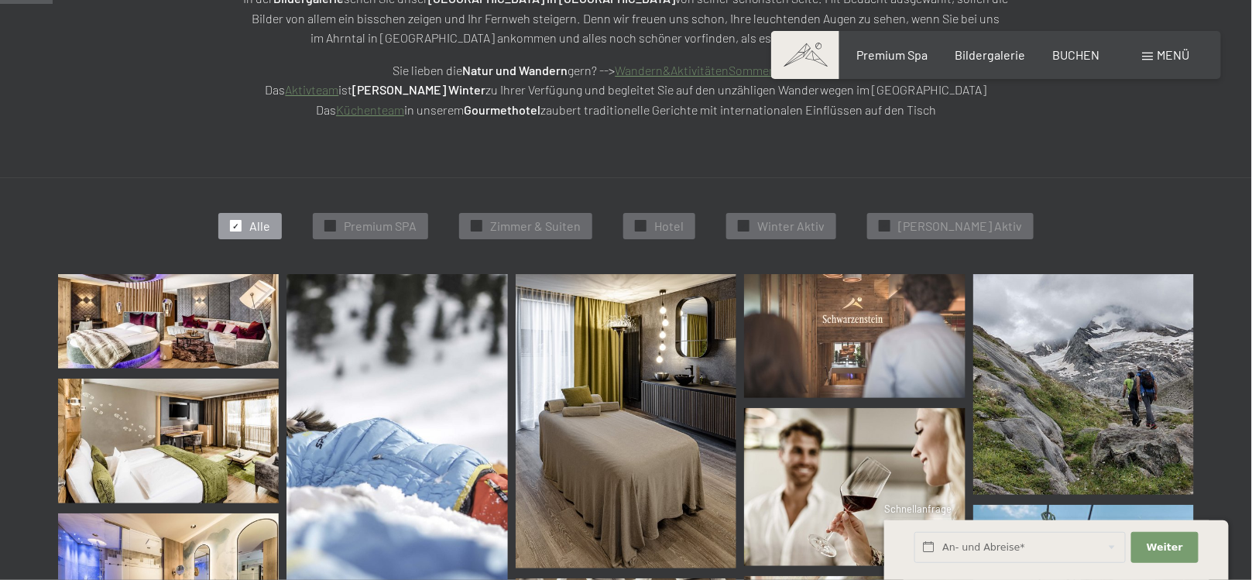
scroll to position [2, 0]
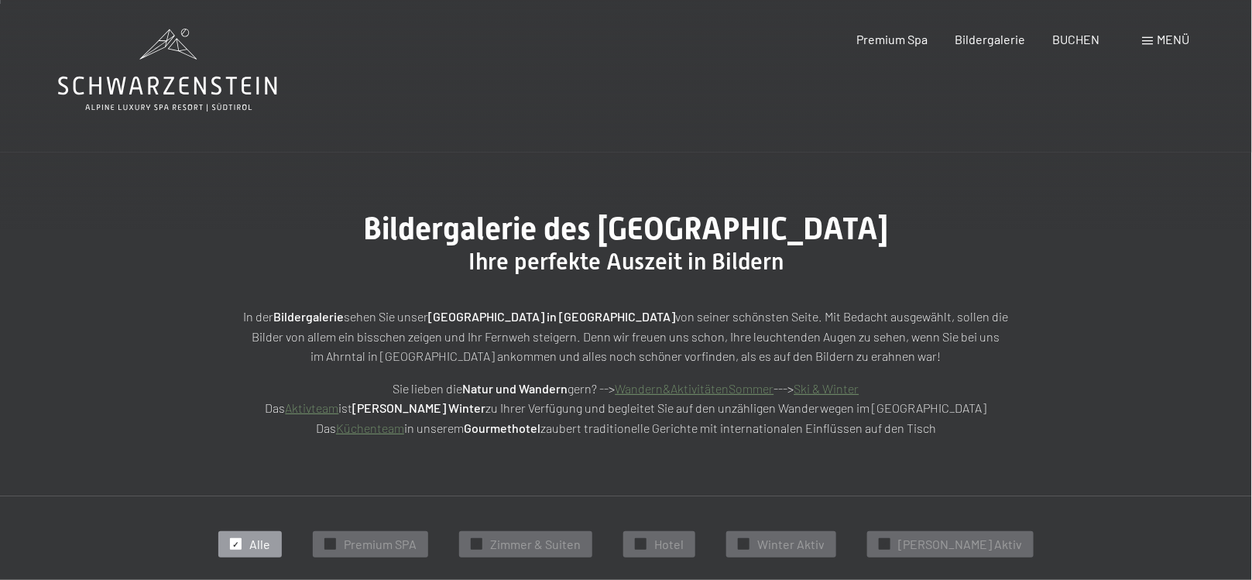
click at [368, 423] on link "Küchenteam" at bounding box center [370, 427] width 68 height 15
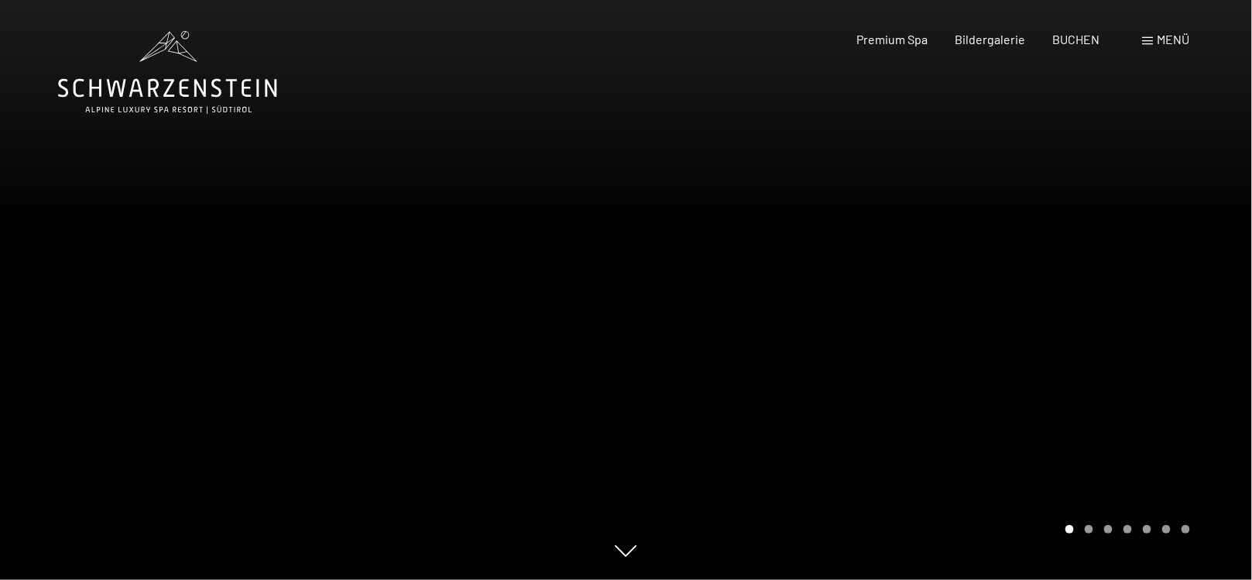
click at [1215, 365] on div at bounding box center [939, 290] width 626 height 580
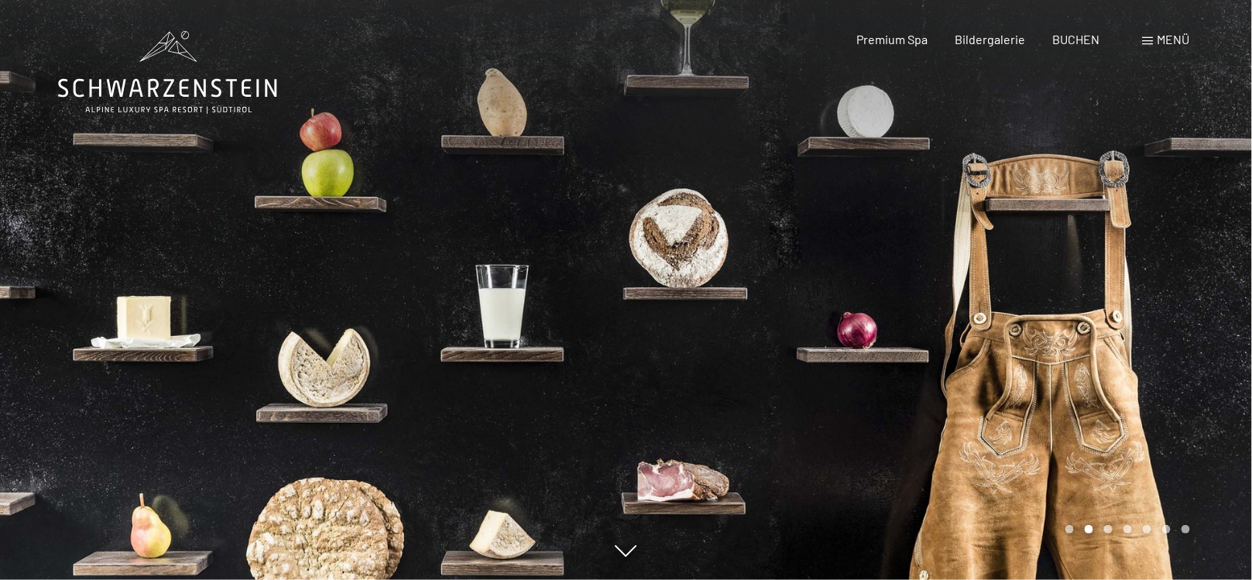
click at [1215, 365] on div at bounding box center [939, 290] width 626 height 580
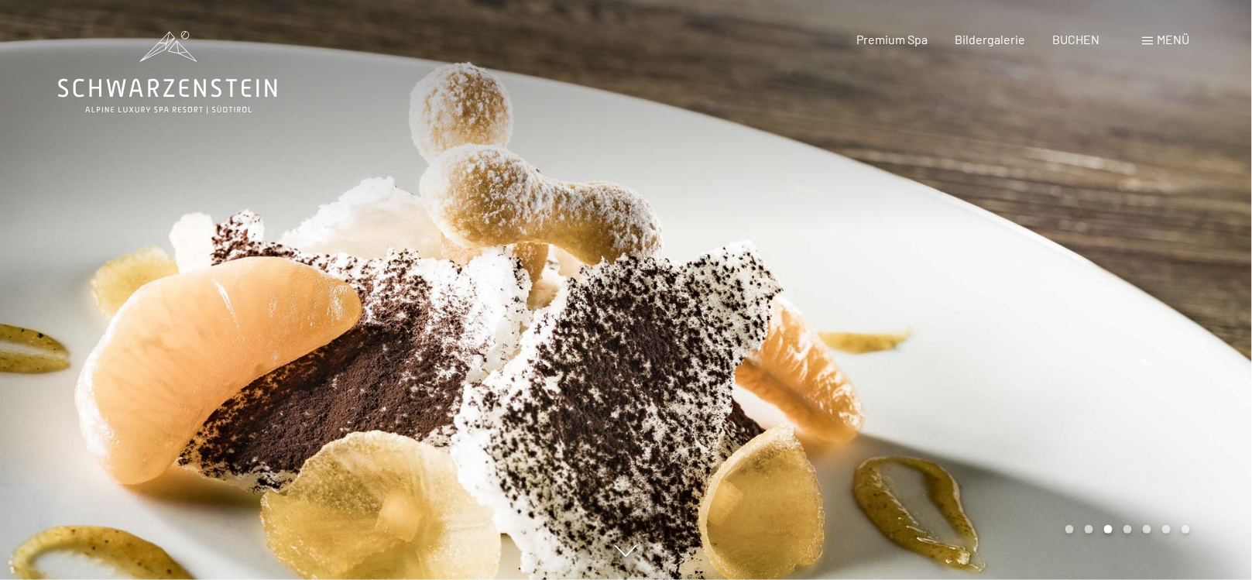
click at [1215, 365] on div at bounding box center [939, 290] width 626 height 580
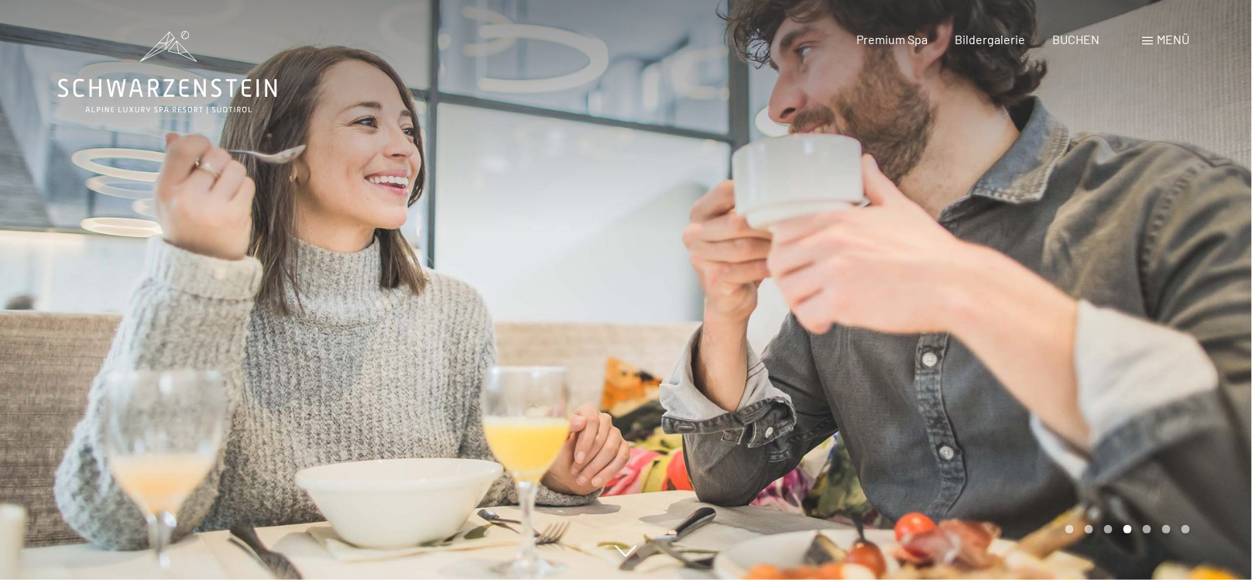
click at [1215, 365] on div at bounding box center [939, 290] width 626 height 580
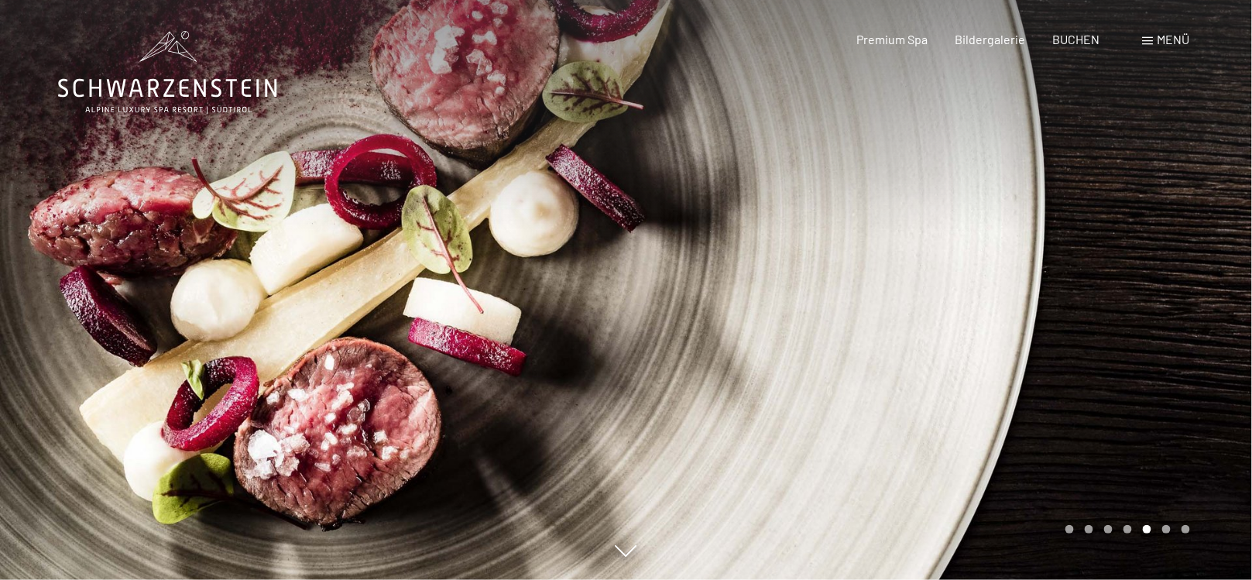
click at [1215, 365] on div at bounding box center [939, 290] width 626 height 580
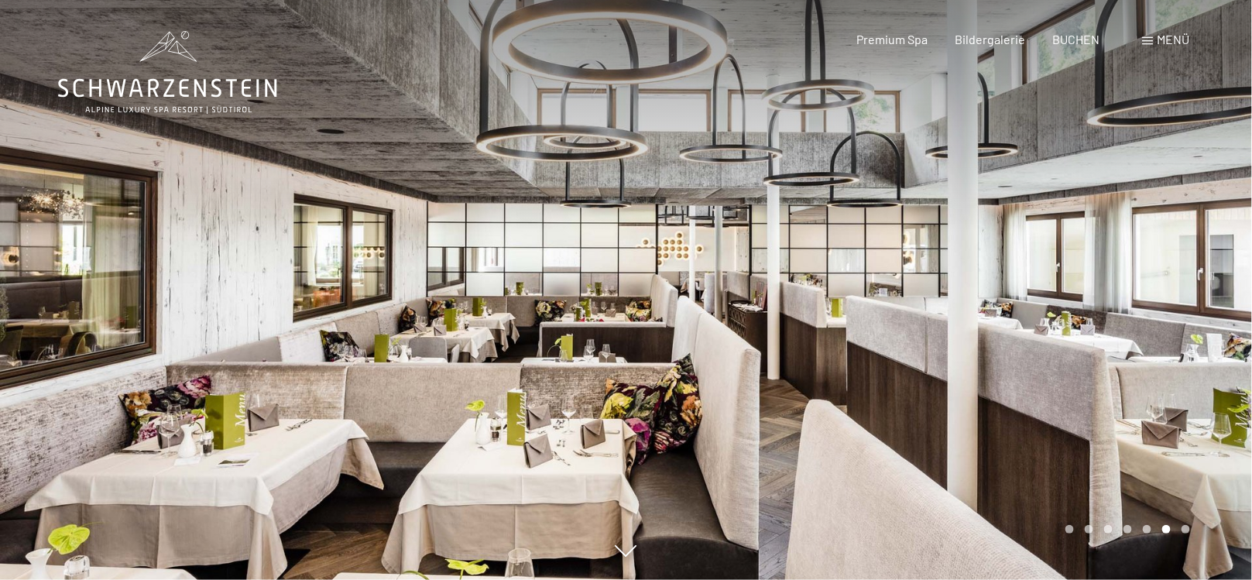
click at [1208, 365] on div at bounding box center [939, 290] width 626 height 580
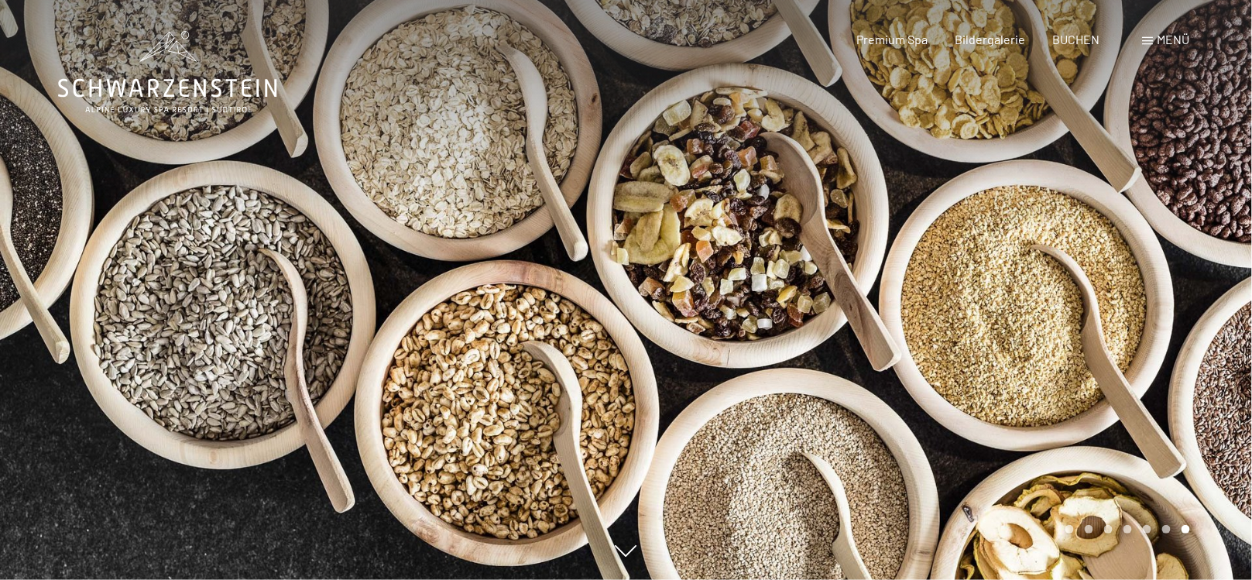
click at [1208, 365] on div at bounding box center [939, 290] width 626 height 580
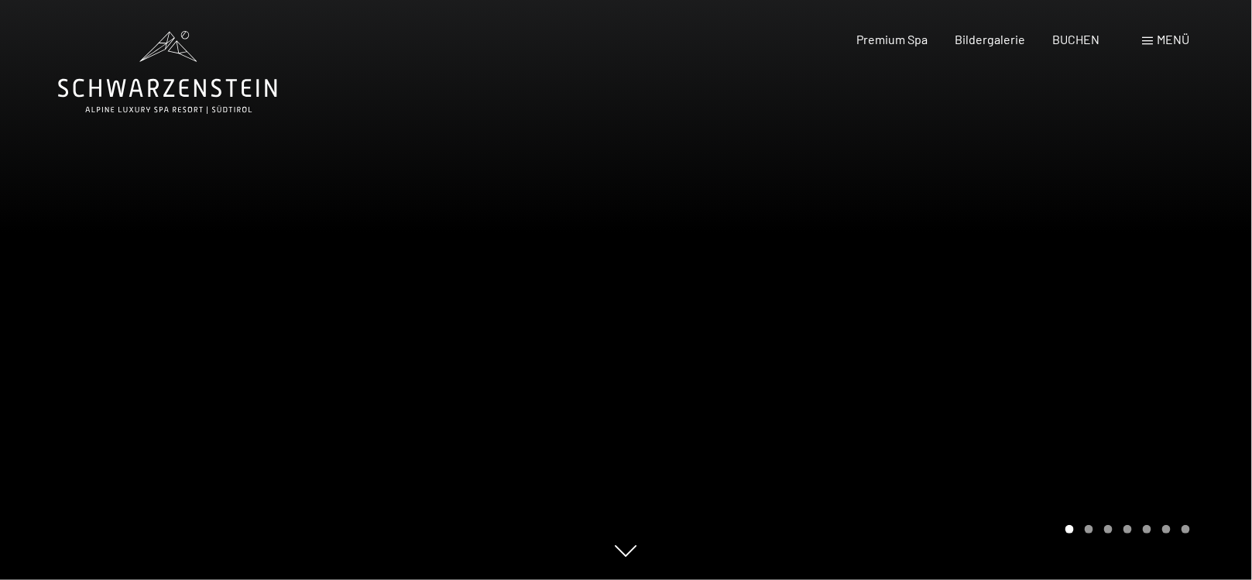
click at [1208, 365] on div at bounding box center [939, 290] width 626 height 580
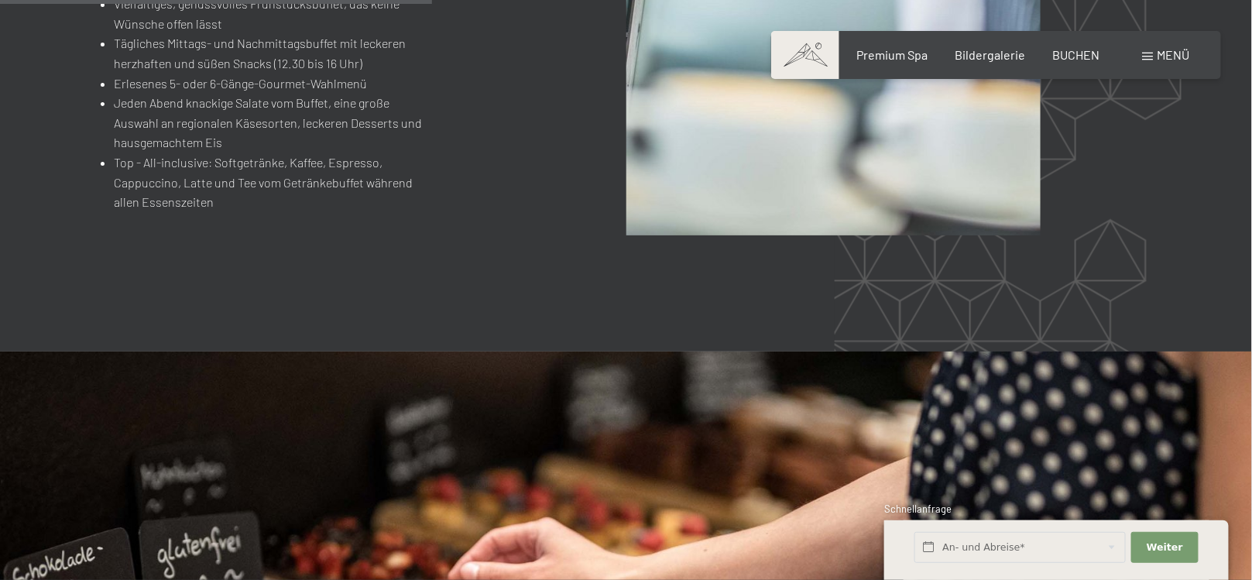
scroll to position [2400, 0]
